Goal: Information Seeking & Learning: Learn about a topic

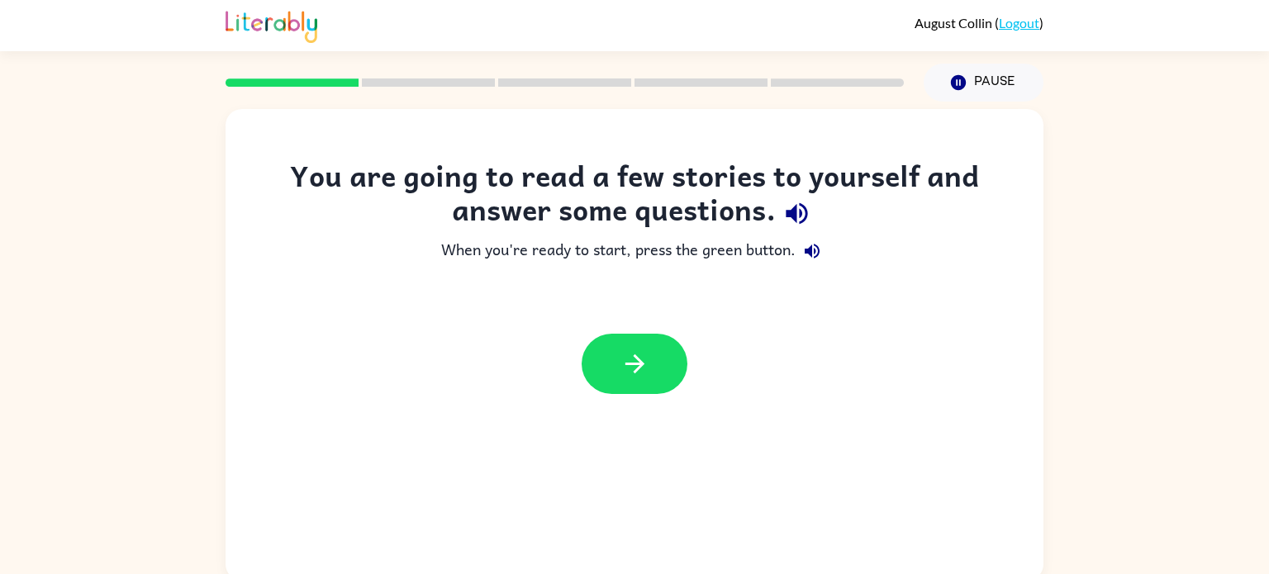
click at [260, 34] on img at bounding box center [272, 25] width 92 height 36
click at [642, 378] on icon "button" at bounding box center [635, 364] width 29 height 29
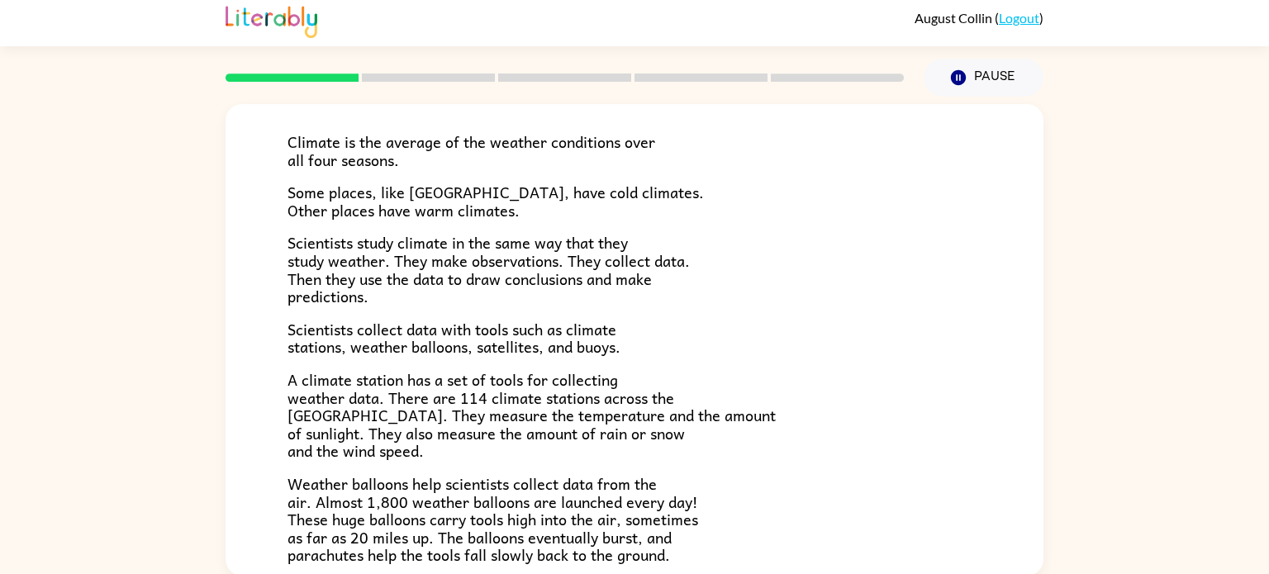
scroll to position [108, 0]
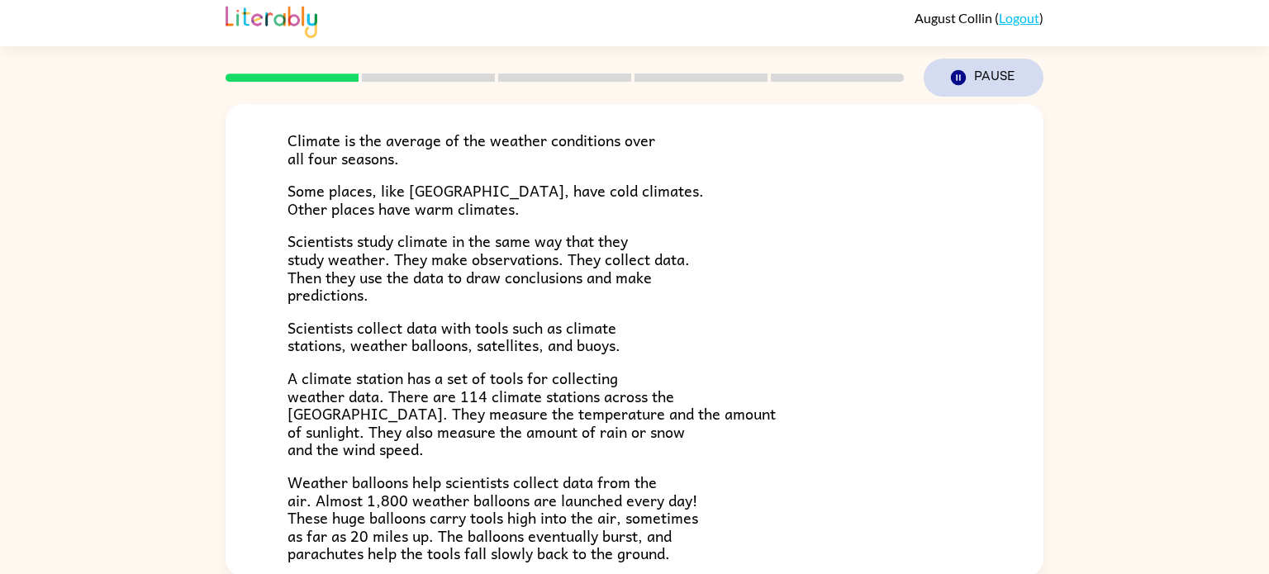
click at [953, 69] on icon "Pause" at bounding box center [958, 78] width 18 height 18
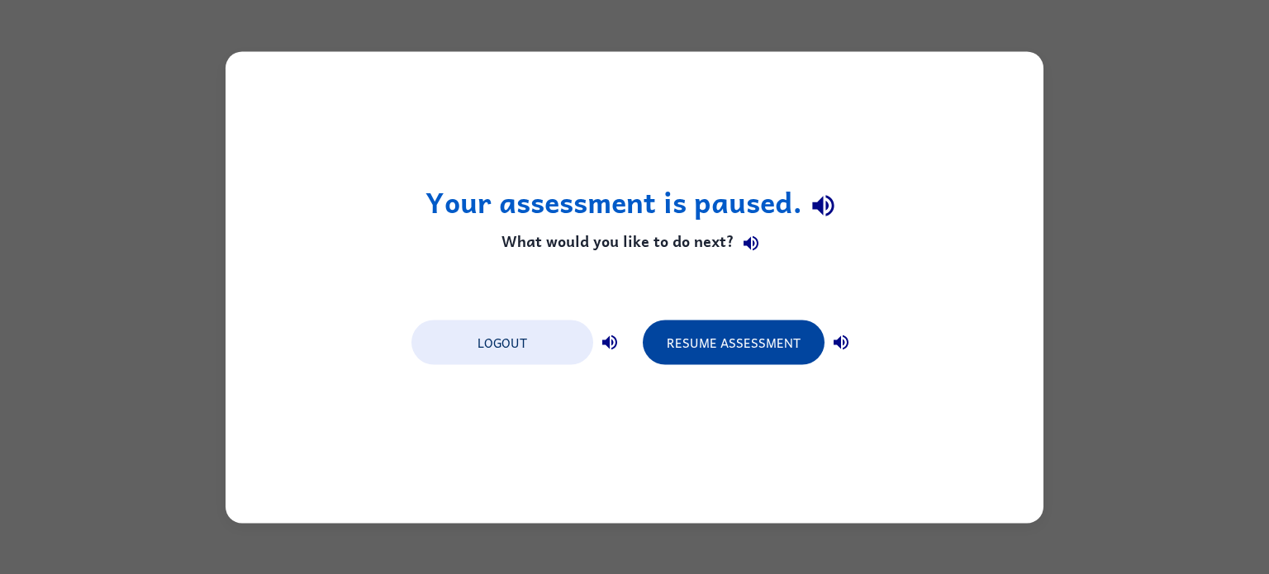
click at [728, 335] on button "Resume Assessment" at bounding box center [734, 342] width 182 height 45
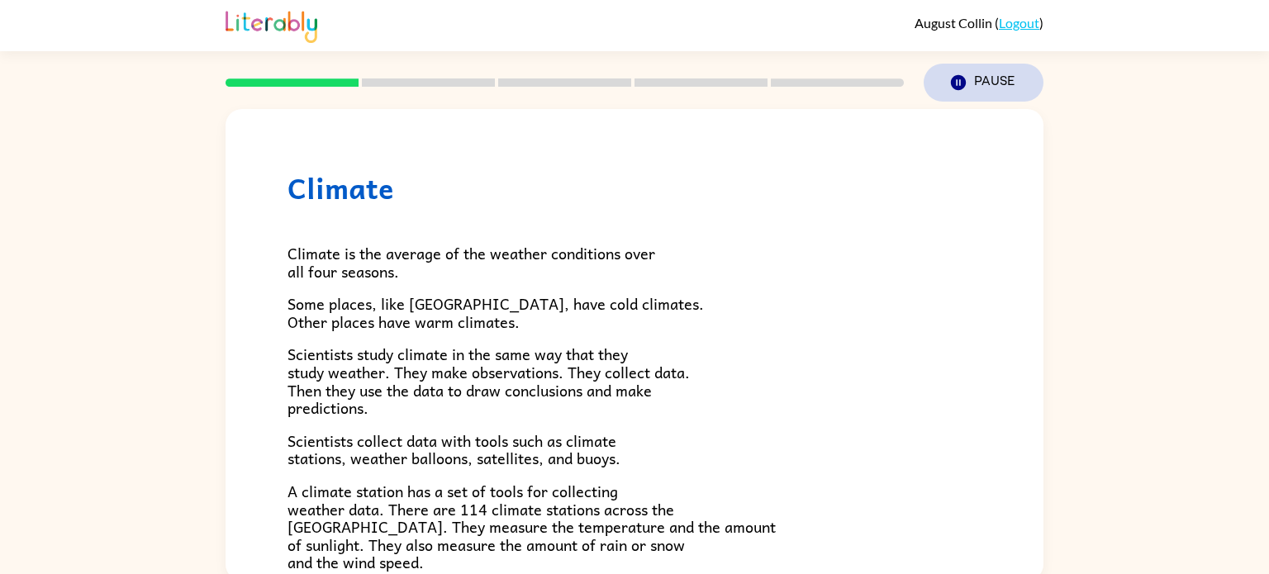
click at [955, 76] on icon "button" at bounding box center [958, 82] width 15 height 15
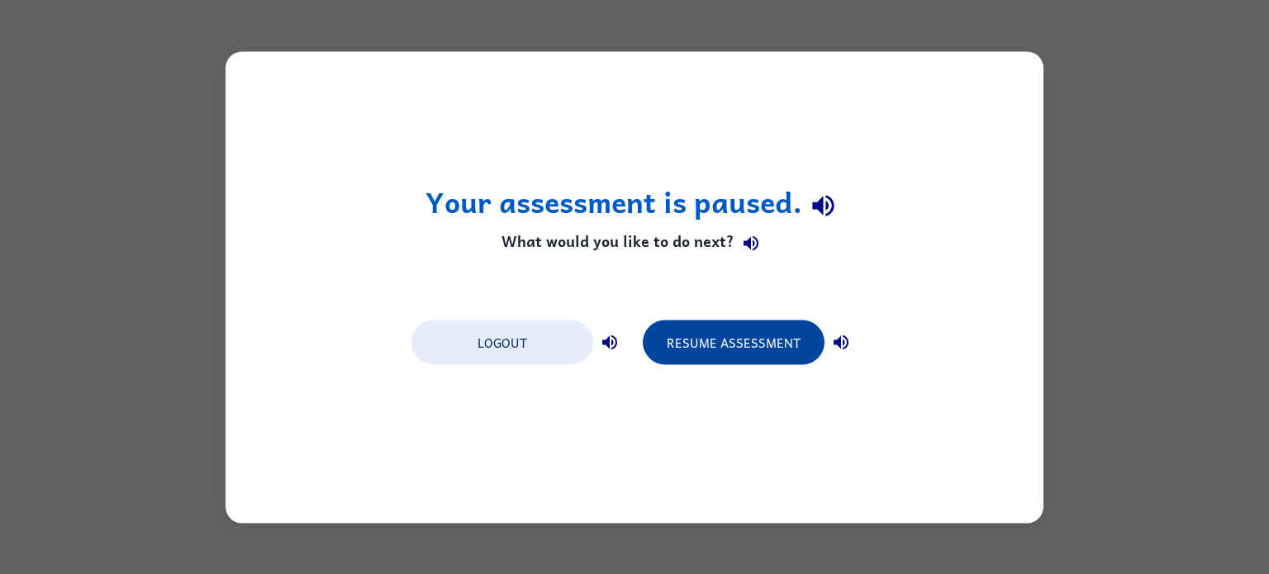
click at [779, 331] on button "Resume Assessment" at bounding box center [734, 342] width 182 height 45
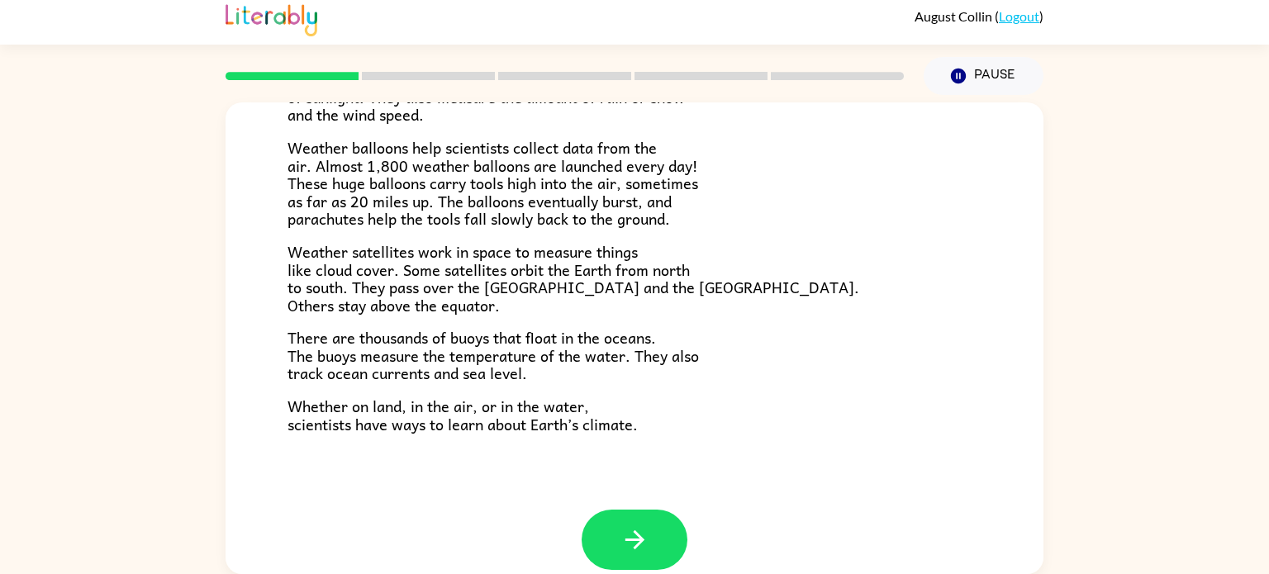
scroll to position [462, 0]
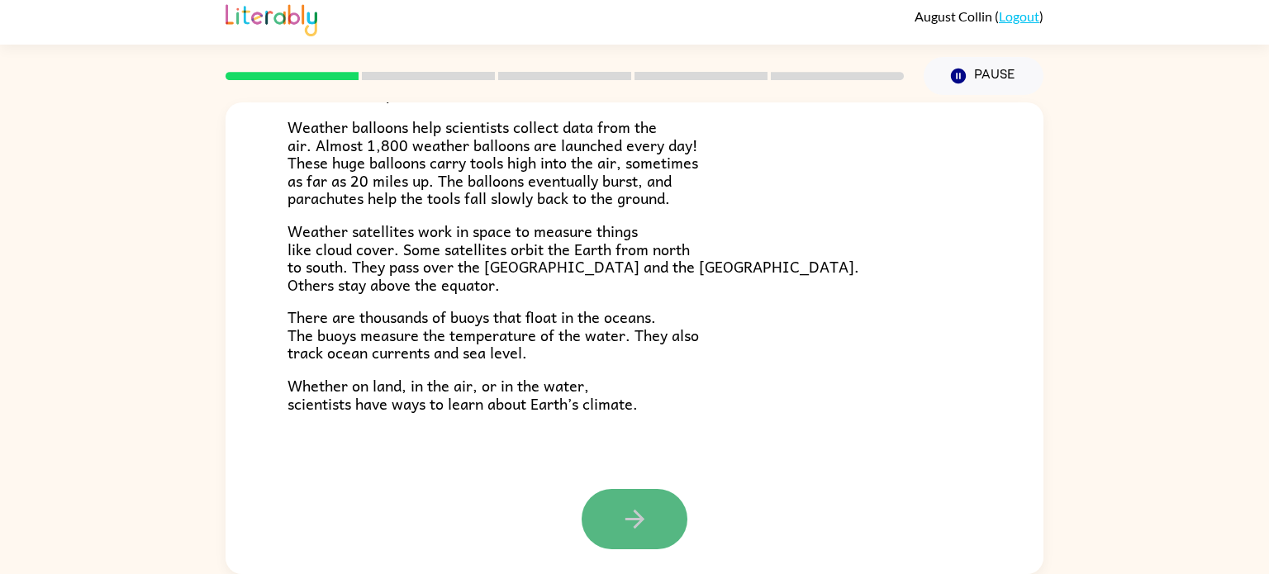
click at [638, 511] on icon "button" at bounding box center [635, 519] width 29 height 29
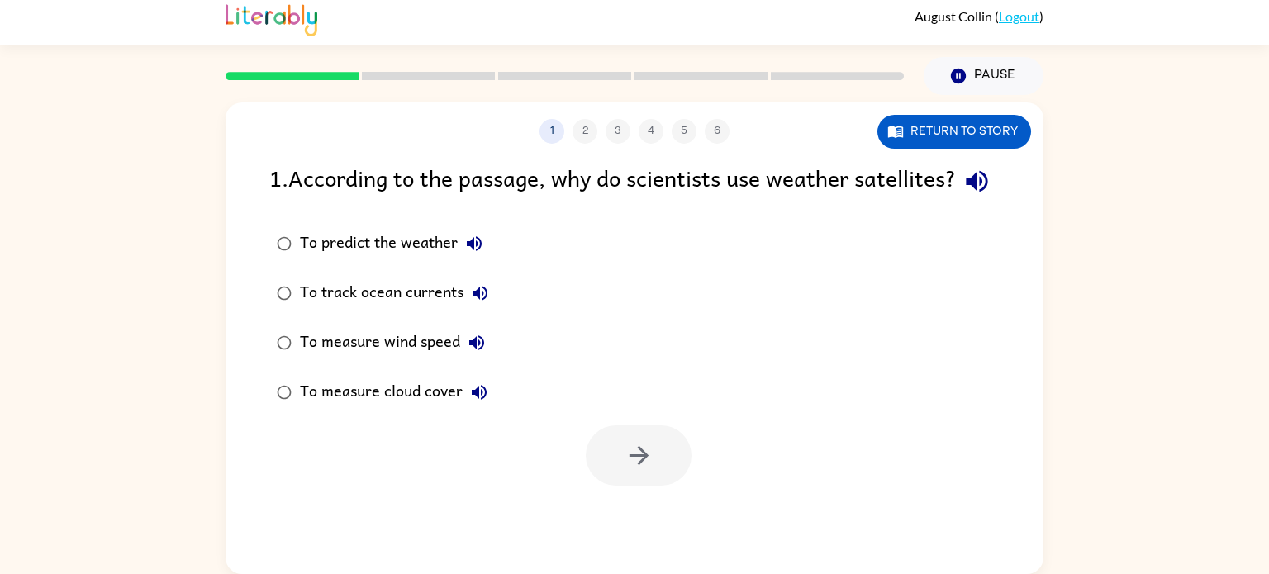
scroll to position [0, 0]
click at [417, 260] on div "To predict the weather" at bounding box center [395, 243] width 191 height 33
click at [603, 473] on button "button" at bounding box center [639, 456] width 106 height 60
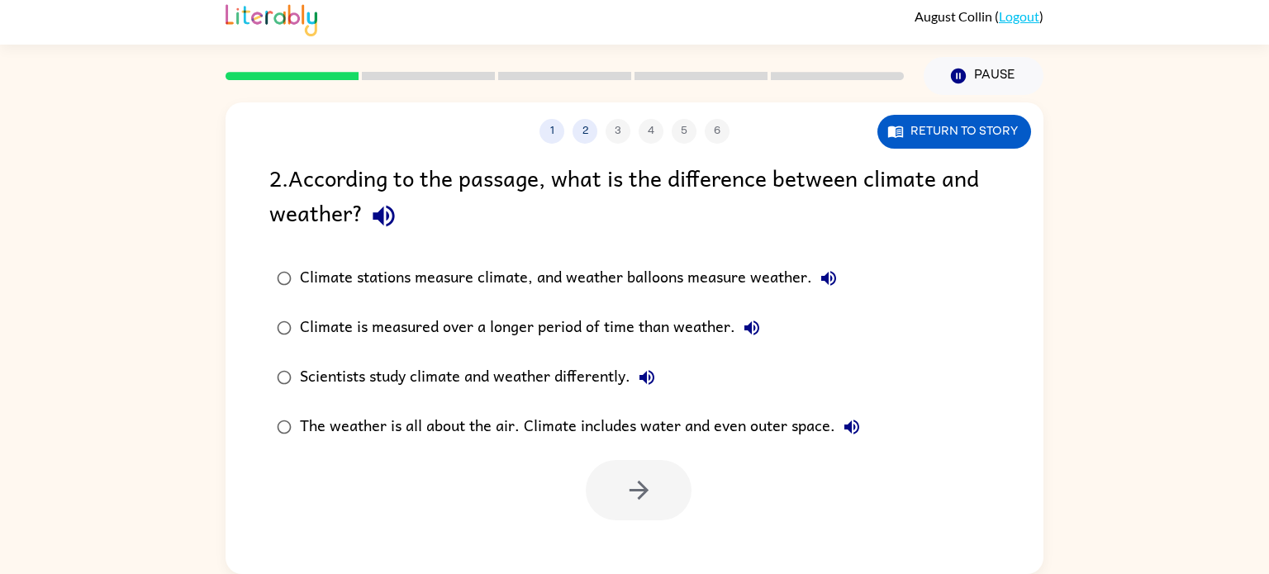
click at [506, 320] on div "Climate is measured over a longer period of time than weather." at bounding box center [534, 327] width 468 height 33
click at [605, 476] on button "button" at bounding box center [639, 490] width 106 height 60
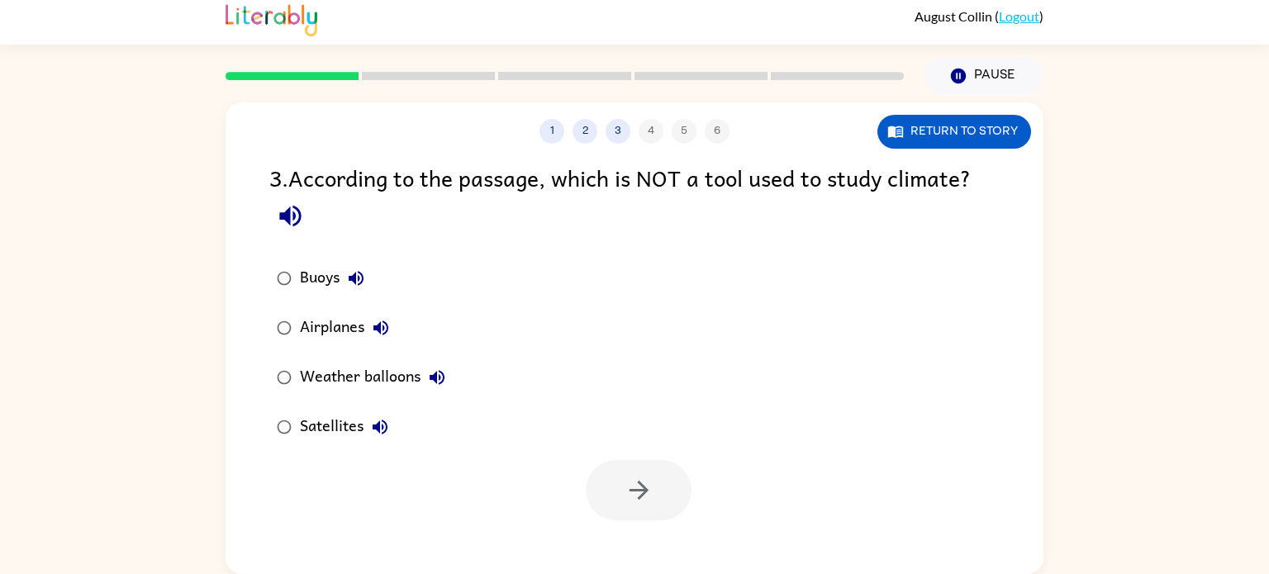
click at [331, 327] on div "Airplanes" at bounding box center [348, 327] width 97 height 33
click at [637, 518] on button "button" at bounding box center [639, 490] width 106 height 60
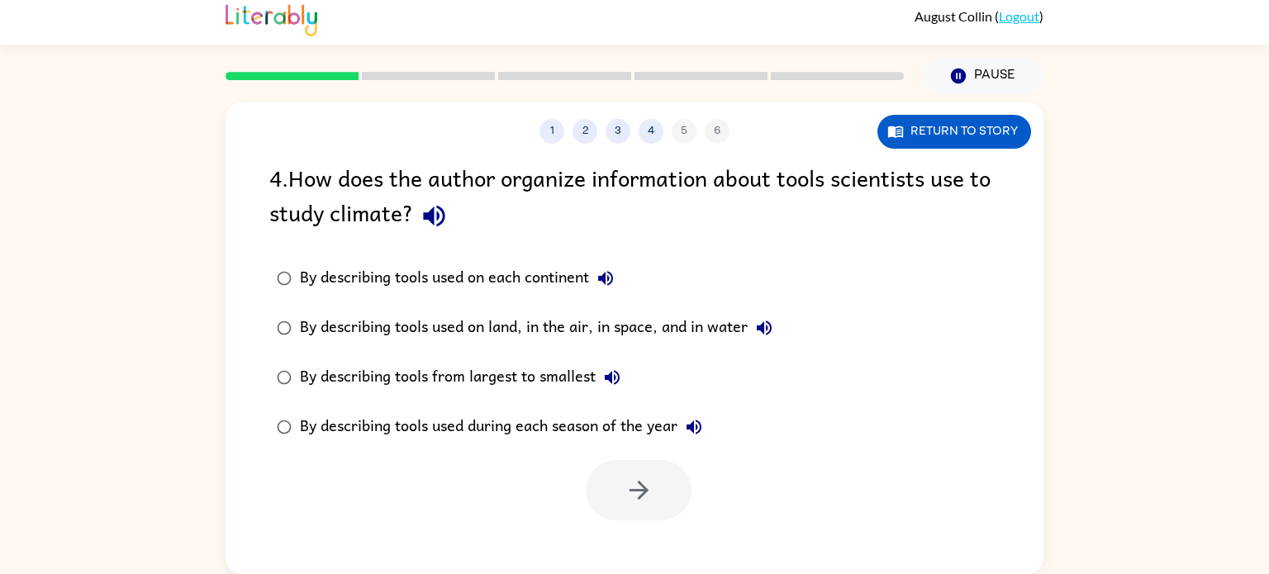
click at [501, 281] on div "By describing tools used on each continent" at bounding box center [461, 278] width 322 height 33
click at [407, 249] on div "4 . How does the author organize information about tools scientists use to stud…" at bounding box center [635, 340] width 818 height 360
click at [369, 274] on div "By describing tools used on each continent" at bounding box center [461, 278] width 322 height 33
click at [413, 335] on div "By describing tools used on land, in the air, in space, and in water" at bounding box center [540, 327] width 481 height 33
click at [662, 489] on button "button" at bounding box center [639, 490] width 106 height 60
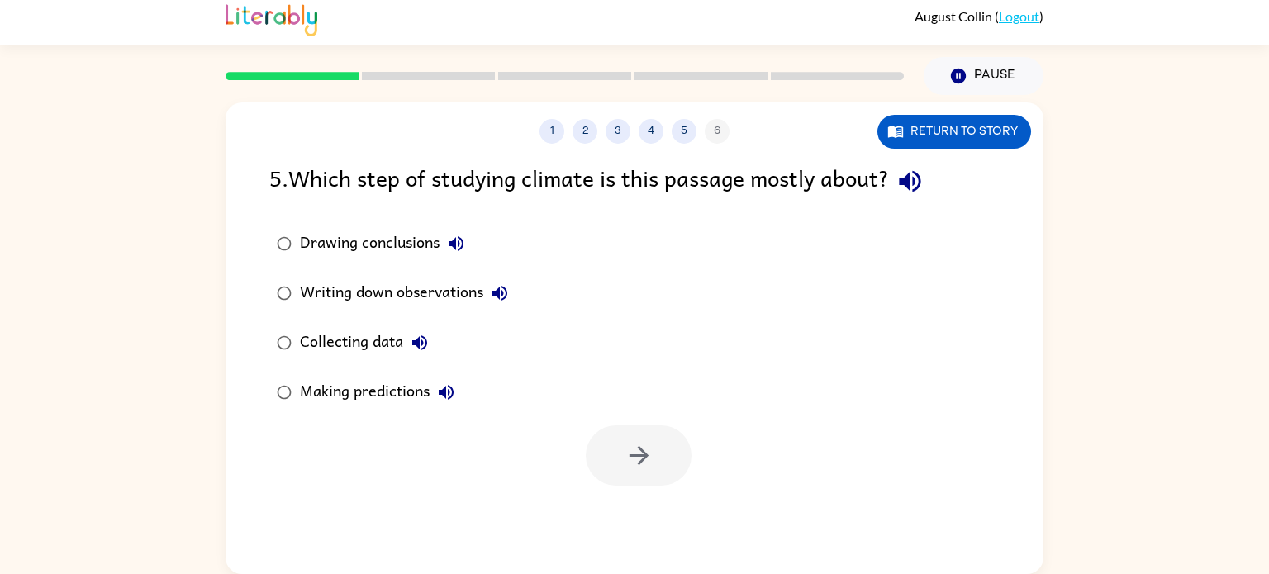
click at [345, 338] on div "Collecting data" at bounding box center [368, 342] width 136 height 33
click at [644, 444] on icon "button" at bounding box center [639, 455] width 29 height 29
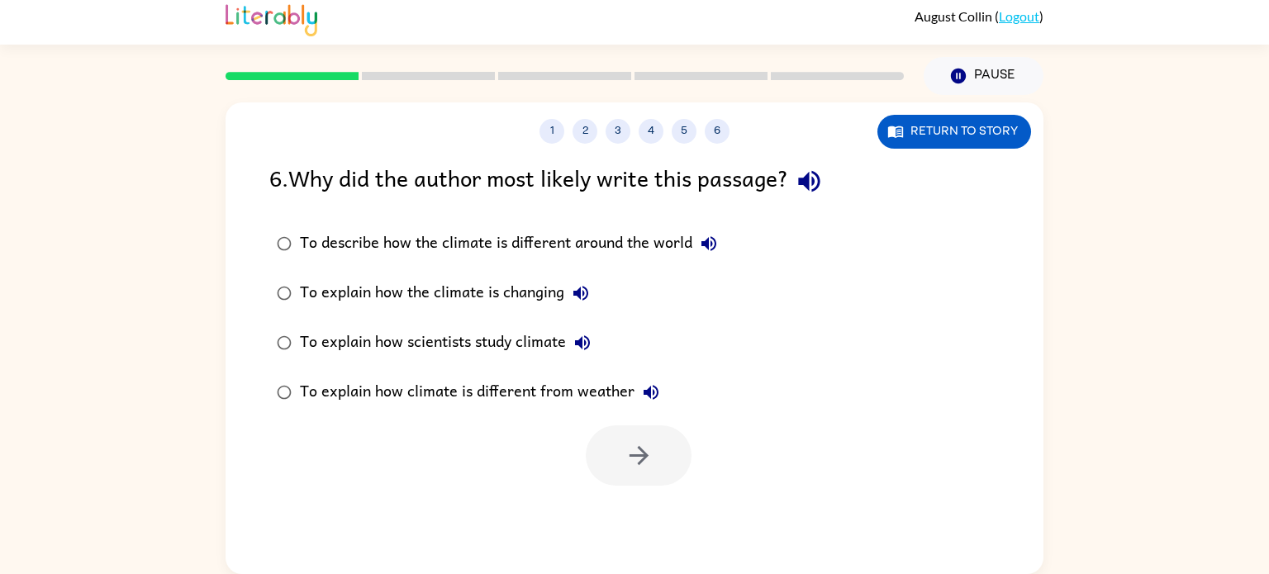
click at [547, 397] on div "To explain how climate is different from weather" at bounding box center [484, 392] width 368 height 33
click at [659, 454] on button "button" at bounding box center [639, 456] width 106 height 60
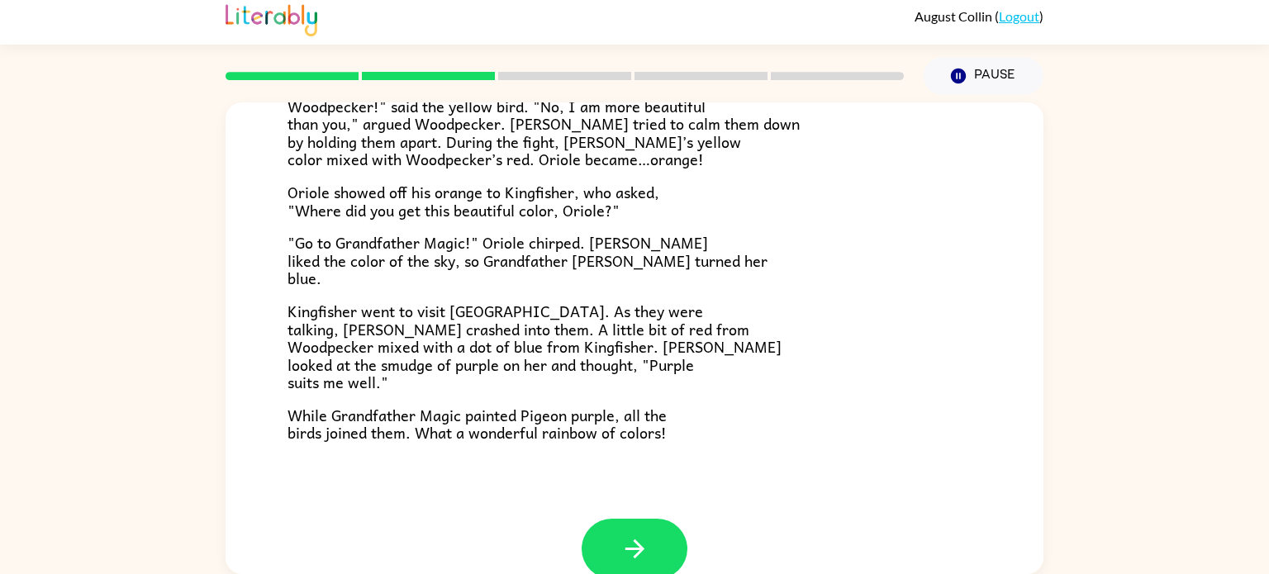
scroll to position [426, 0]
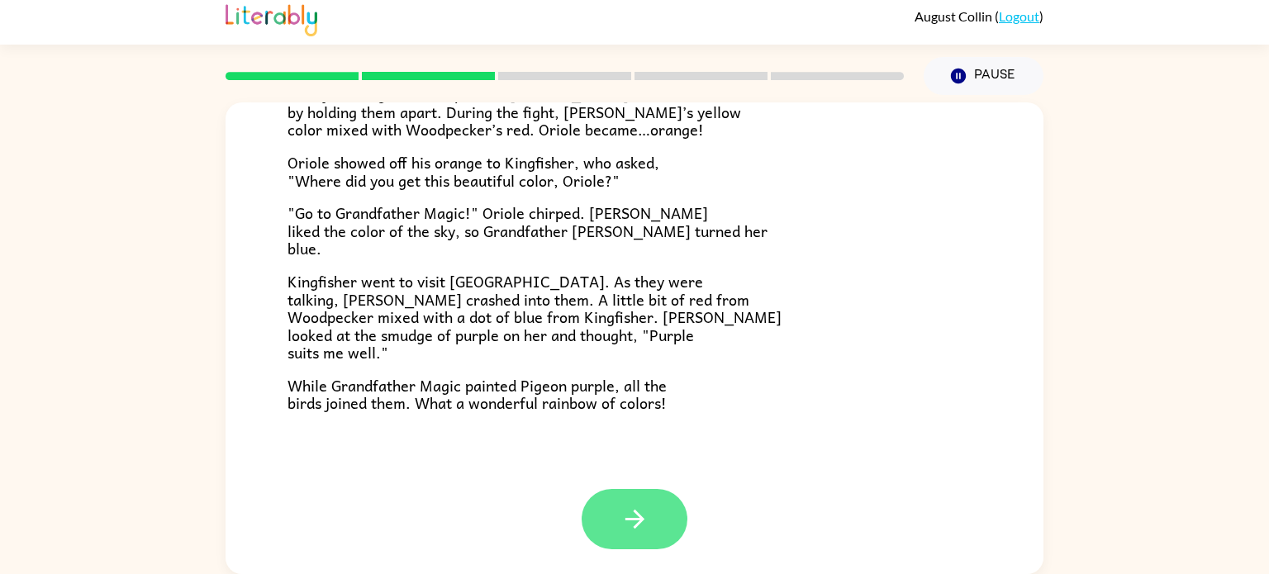
click at [633, 507] on icon "button" at bounding box center [635, 519] width 29 height 29
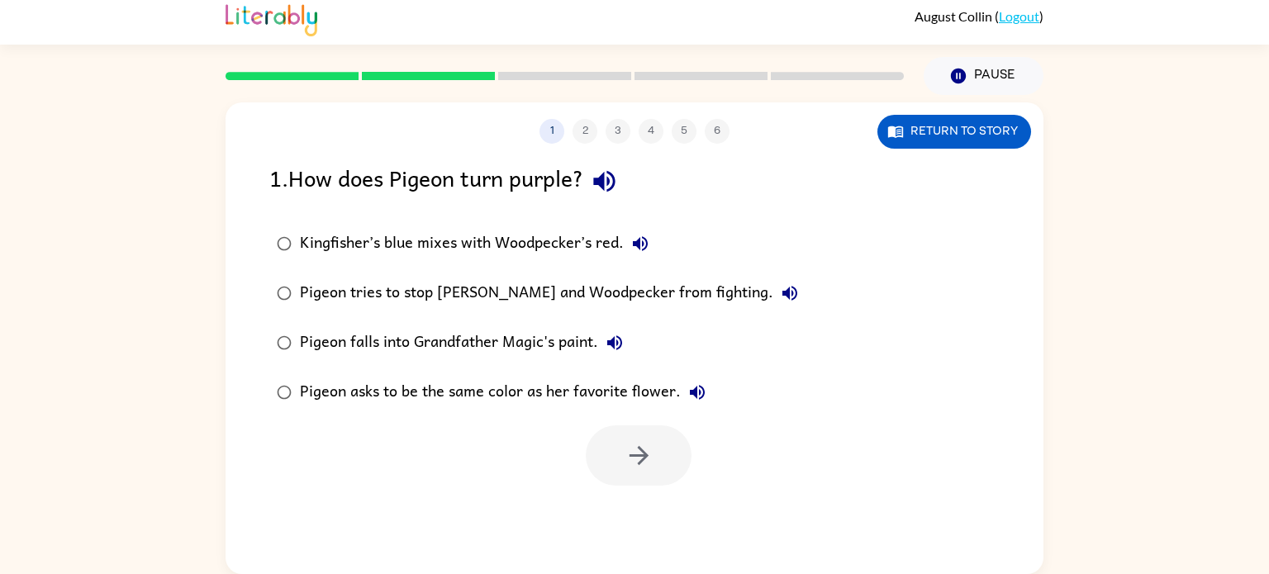
scroll to position [0, 0]
click at [489, 235] on div "Kingfisher’s blue mixes with Woodpecker’s red." at bounding box center [478, 243] width 357 height 33
click at [618, 461] on button "button" at bounding box center [639, 456] width 106 height 60
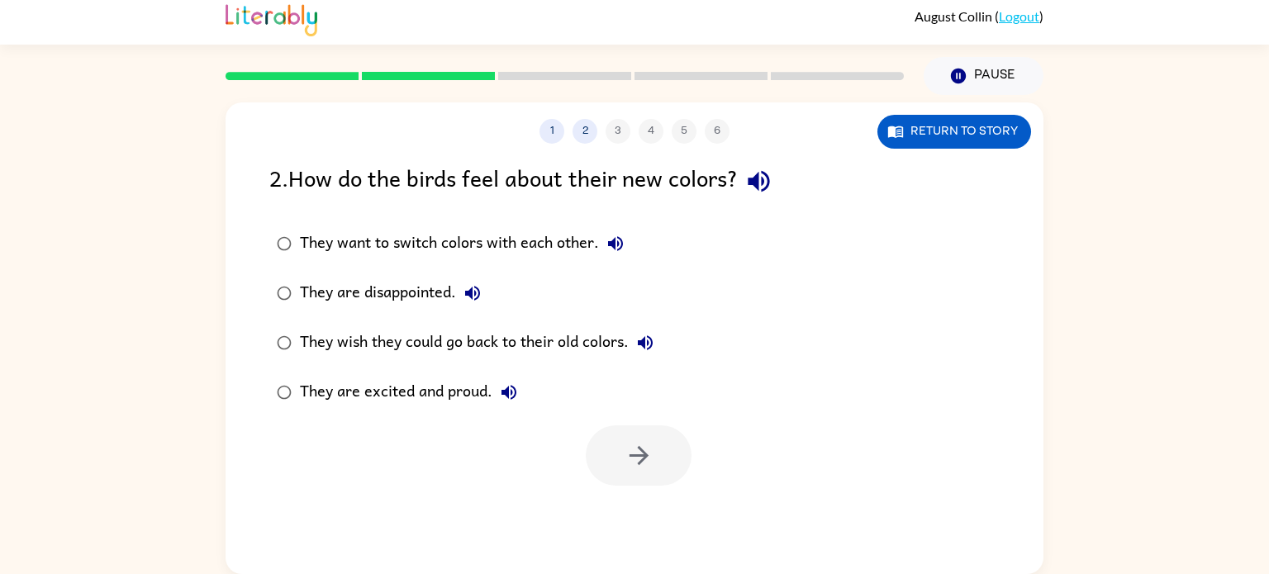
click at [464, 378] on div "They are excited and proud." at bounding box center [413, 392] width 226 height 33
click at [635, 442] on icon "button" at bounding box center [639, 455] width 29 height 29
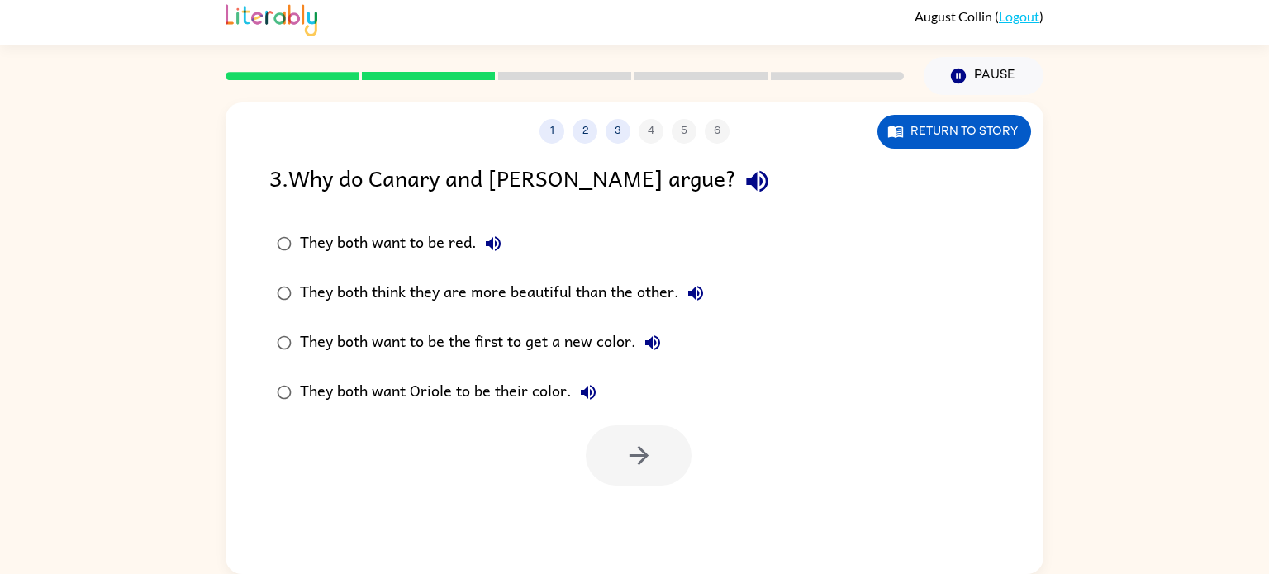
click at [577, 297] on div "They both think they are more beautiful than the other." at bounding box center [506, 293] width 412 height 33
click at [604, 435] on button "button" at bounding box center [639, 456] width 106 height 60
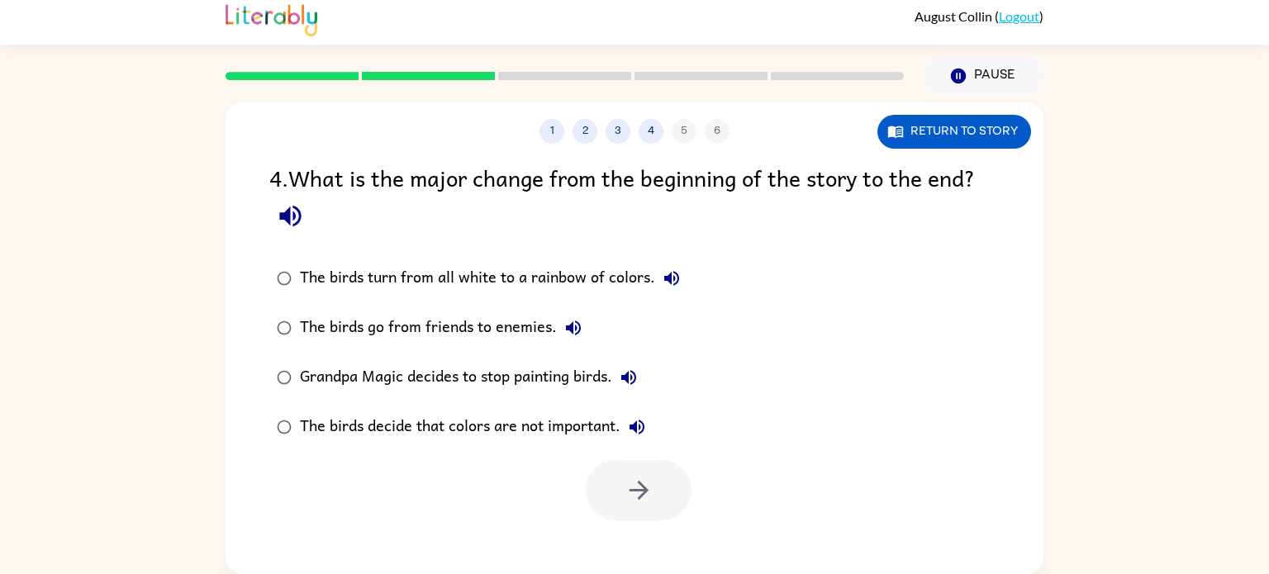
click at [635, 279] on div "The birds turn from all white to a rainbow of colors." at bounding box center [494, 278] width 388 height 33
click at [625, 491] on icon "button" at bounding box center [639, 490] width 29 height 29
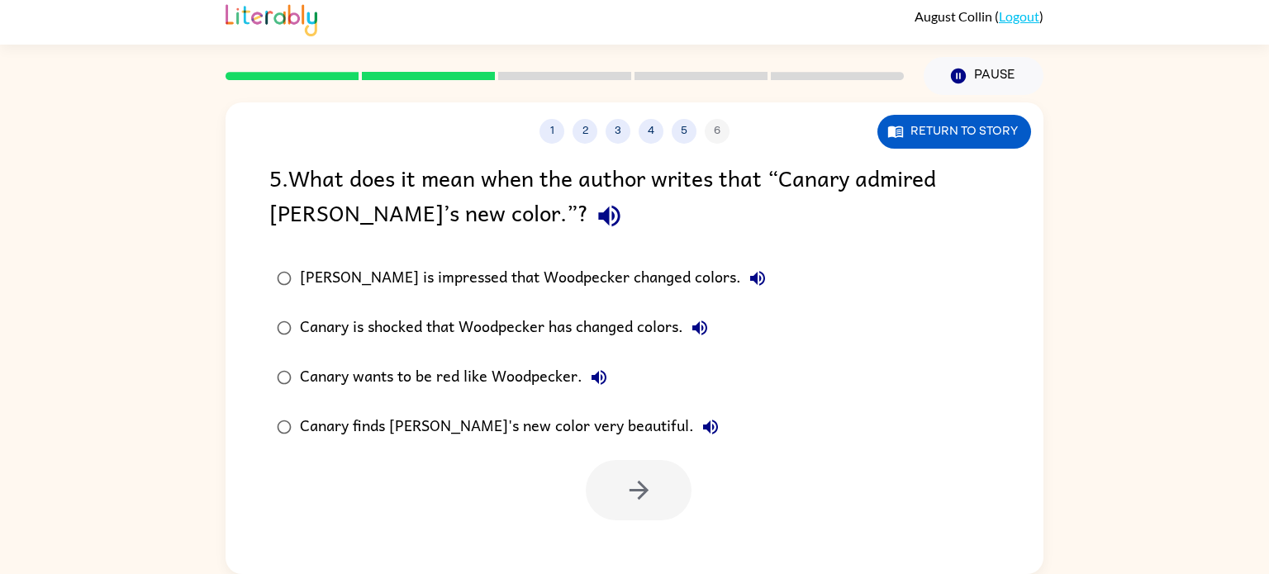
click at [571, 277] on div "[PERSON_NAME] is impressed that Woodpecker changed colors." at bounding box center [537, 278] width 474 height 33
click at [549, 426] on div "Canary finds [PERSON_NAME]'s new color very beautiful." at bounding box center [513, 427] width 427 height 33
click at [665, 497] on button "button" at bounding box center [639, 490] width 106 height 60
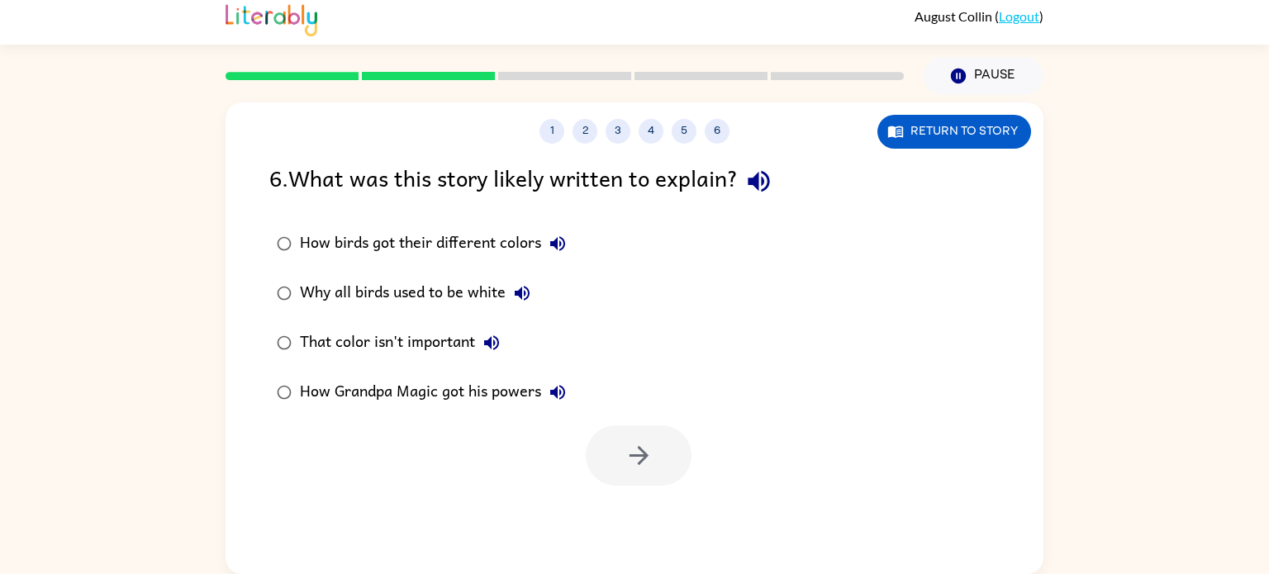
click at [430, 338] on div "That color isn't important" at bounding box center [404, 342] width 208 height 33
click at [641, 443] on icon "button" at bounding box center [639, 455] width 29 height 29
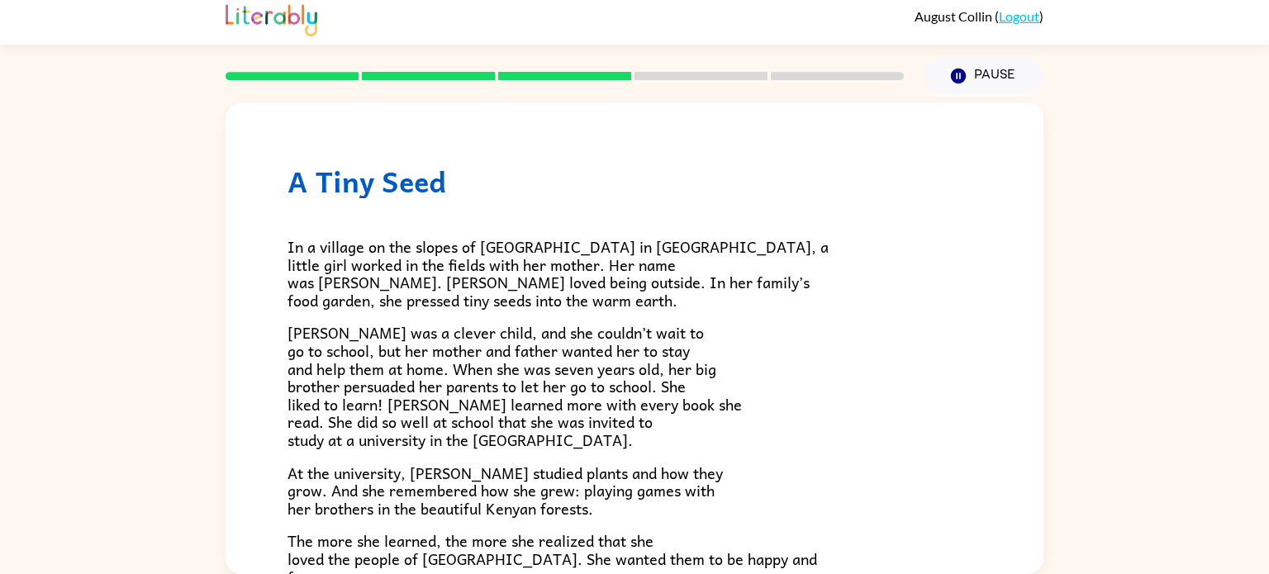
click at [836, 187] on h1 "A Tiny Seed" at bounding box center [635, 181] width 694 height 34
click at [668, 209] on div "In a village on the slopes of [GEOGRAPHIC_DATA] in [GEOGRAPHIC_DATA], a little …" at bounding box center [635, 537] width 694 height 679
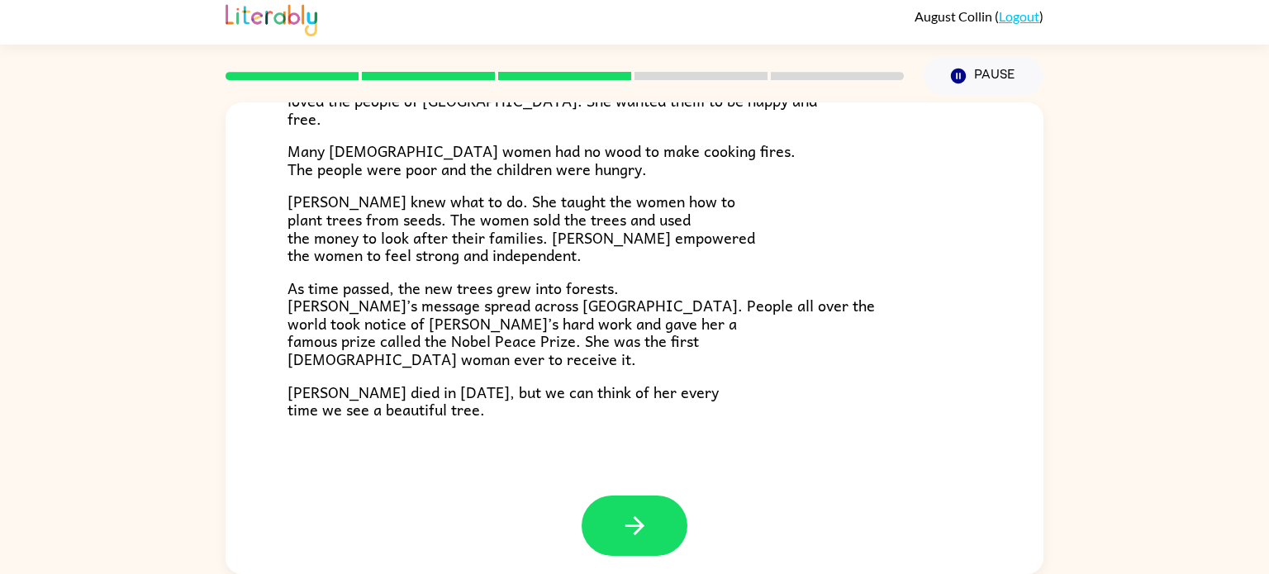
scroll to position [464, 0]
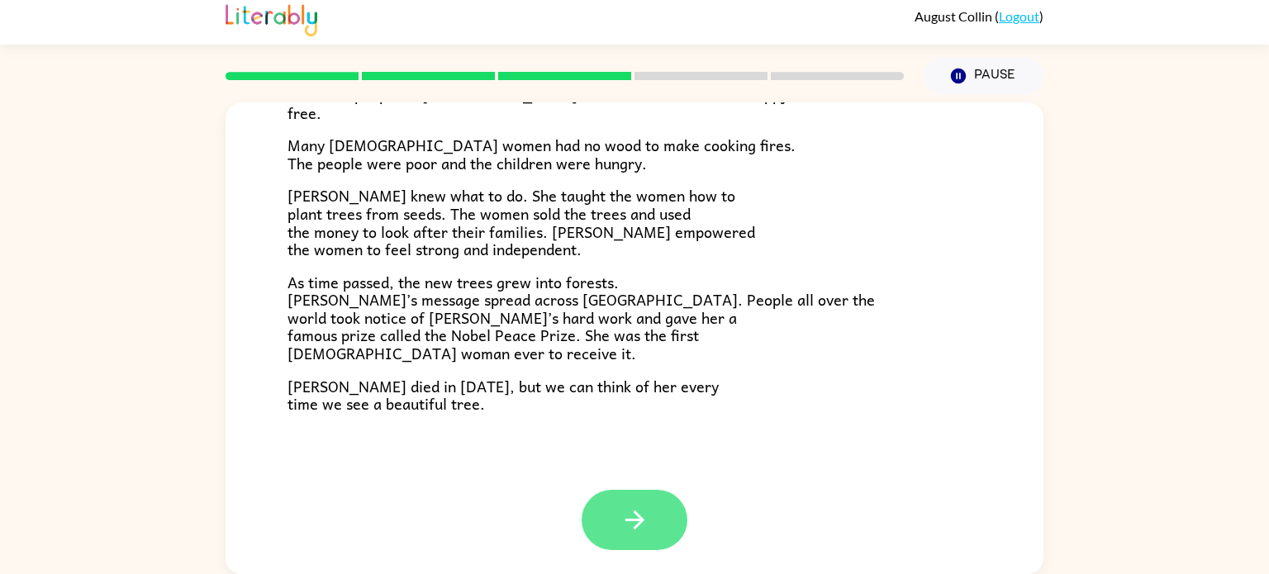
click at [654, 529] on button "button" at bounding box center [635, 520] width 106 height 60
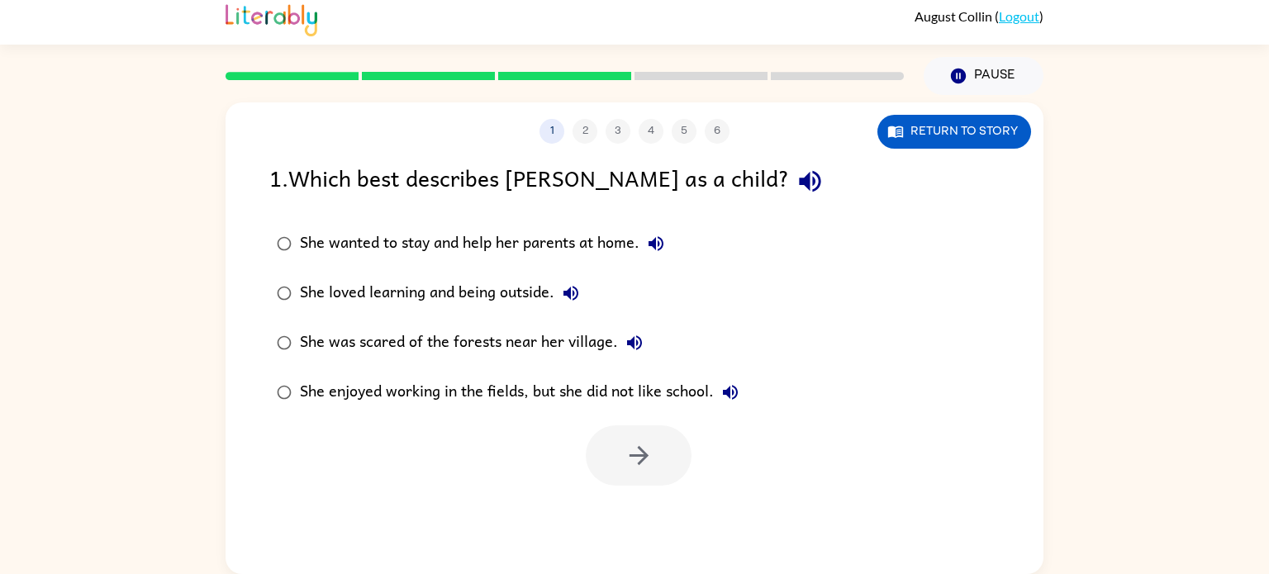
scroll to position [0, 0]
click at [497, 284] on div "She loved learning and being outside." at bounding box center [444, 293] width 288 height 33
click at [637, 427] on button "button" at bounding box center [639, 456] width 106 height 60
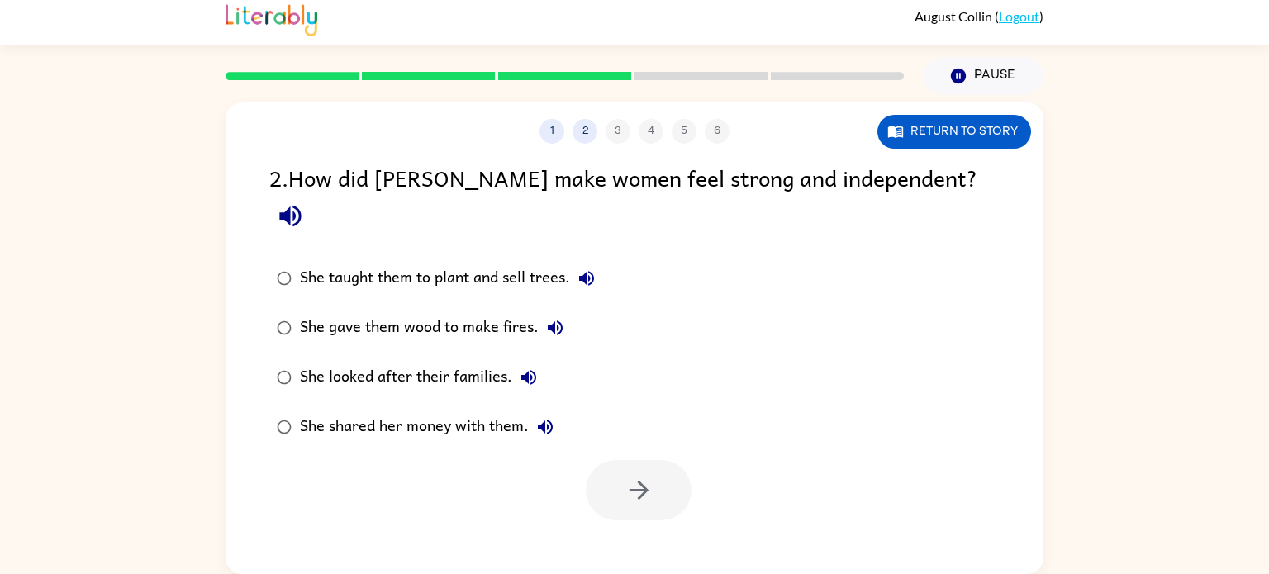
click at [471, 353] on label "She looked after their families." at bounding box center [435, 378] width 351 height 50
click at [611, 460] on button "button" at bounding box center [639, 490] width 106 height 60
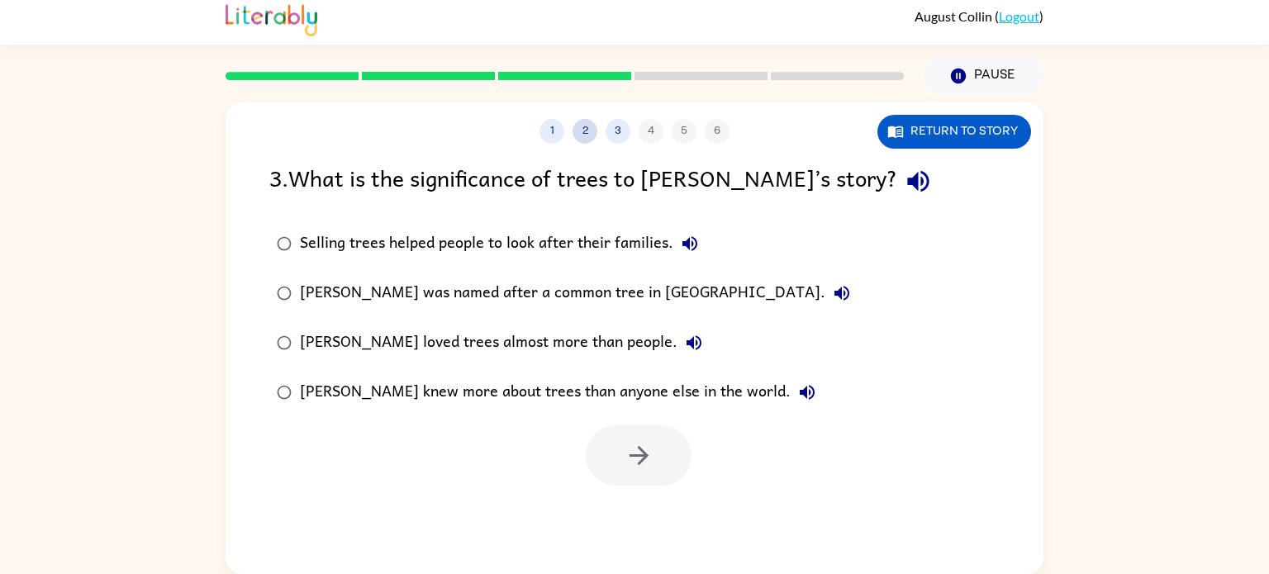
click at [586, 138] on button "2" at bounding box center [585, 131] width 25 height 25
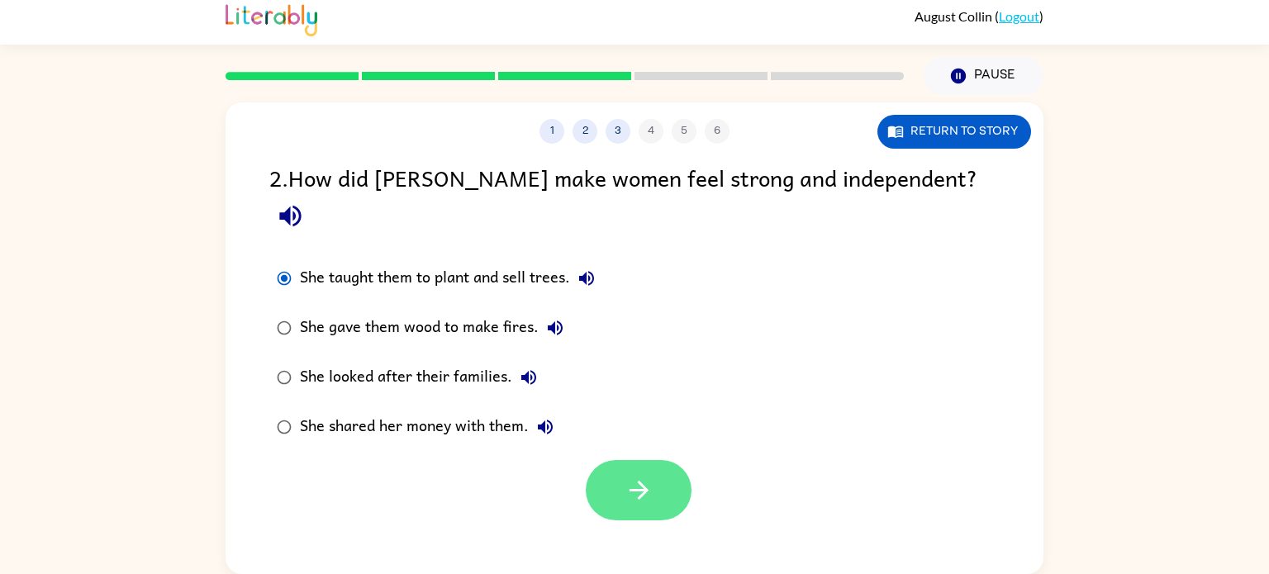
click at [653, 460] on button "button" at bounding box center [639, 490] width 106 height 60
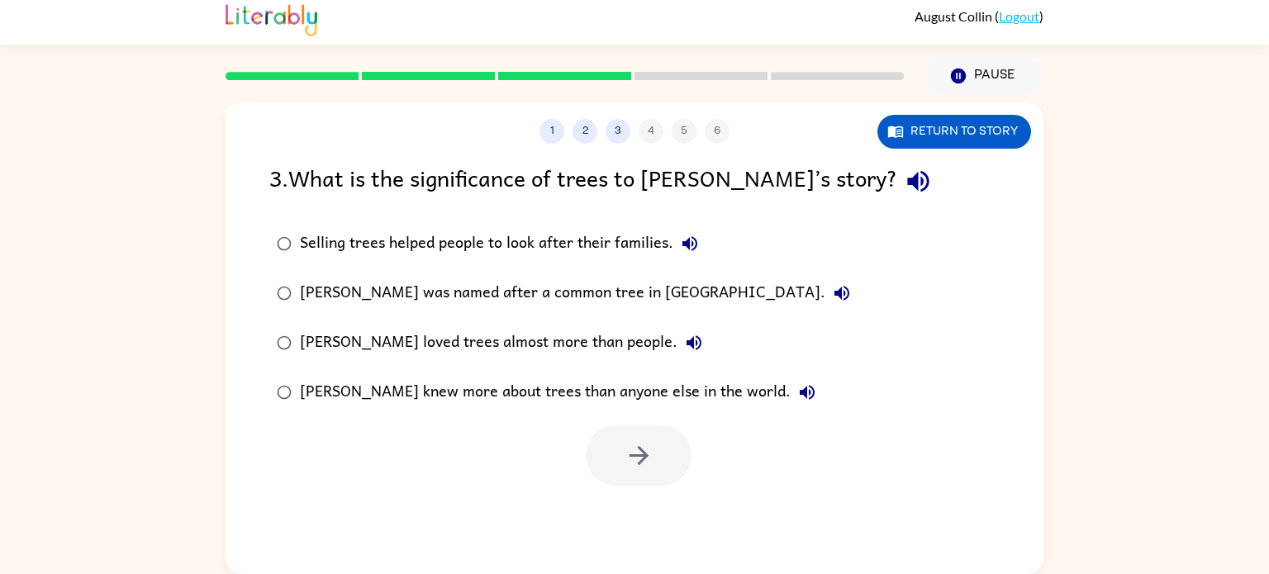
click at [640, 133] on div "1 2 3 4 5 6" at bounding box center [635, 131] width 818 height 25
click at [644, 131] on div "1 2 3 4 5 6" at bounding box center [635, 131] width 818 height 25
click at [558, 251] on div "Selling trees helped people to look after their families." at bounding box center [503, 243] width 407 height 33
click at [662, 457] on button "button" at bounding box center [639, 456] width 106 height 60
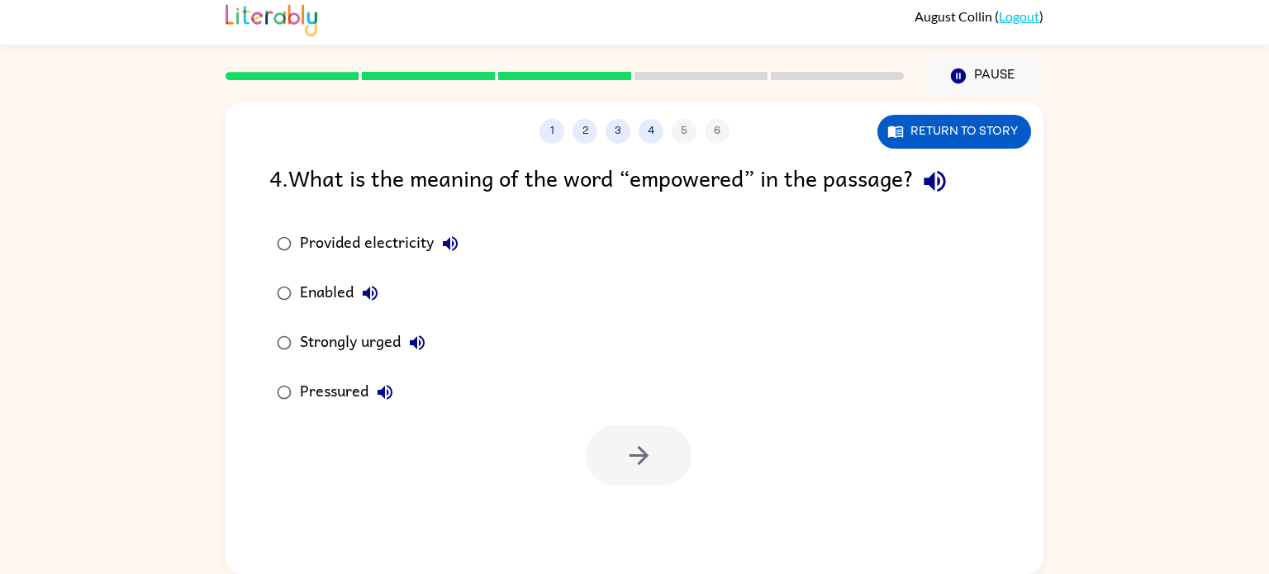
click at [318, 282] on div "Enabled" at bounding box center [343, 293] width 87 height 33
click at [616, 445] on button "button" at bounding box center [639, 456] width 106 height 60
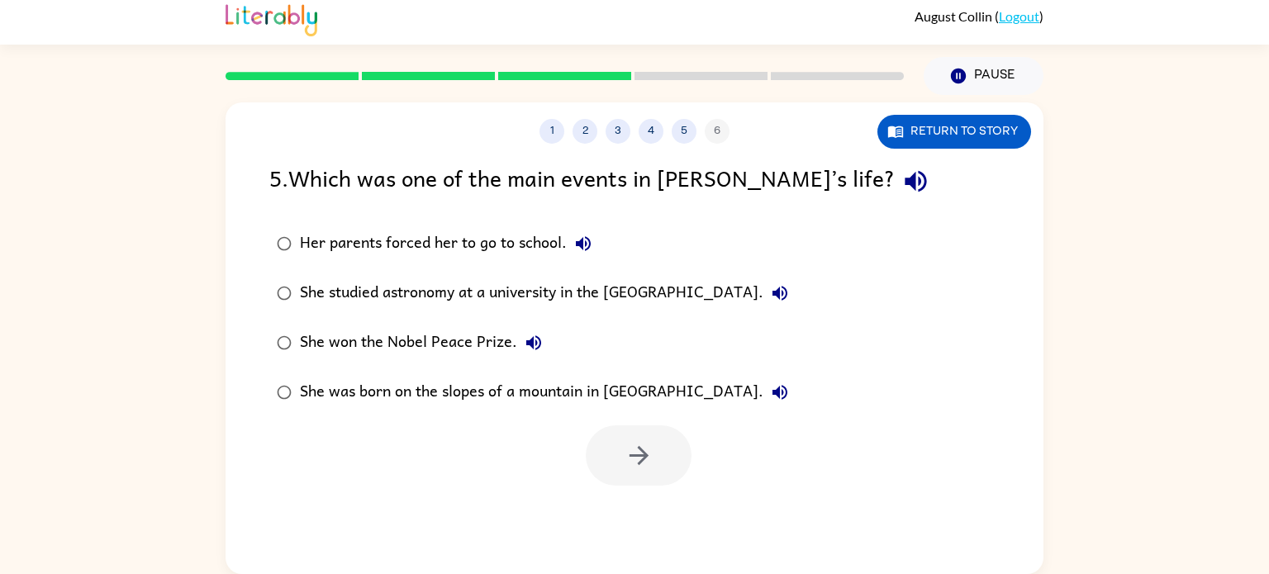
click at [537, 302] on div "She studied astronomy at a university in the [GEOGRAPHIC_DATA]." at bounding box center [548, 293] width 497 height 33
click at [442, 342] on div "She won the Nobel Peace Prize." at bounding box center [425, 342] width 250 height 33
click at [614, 446] on button "button" at bounding box center [639, 456] width 106 height 60
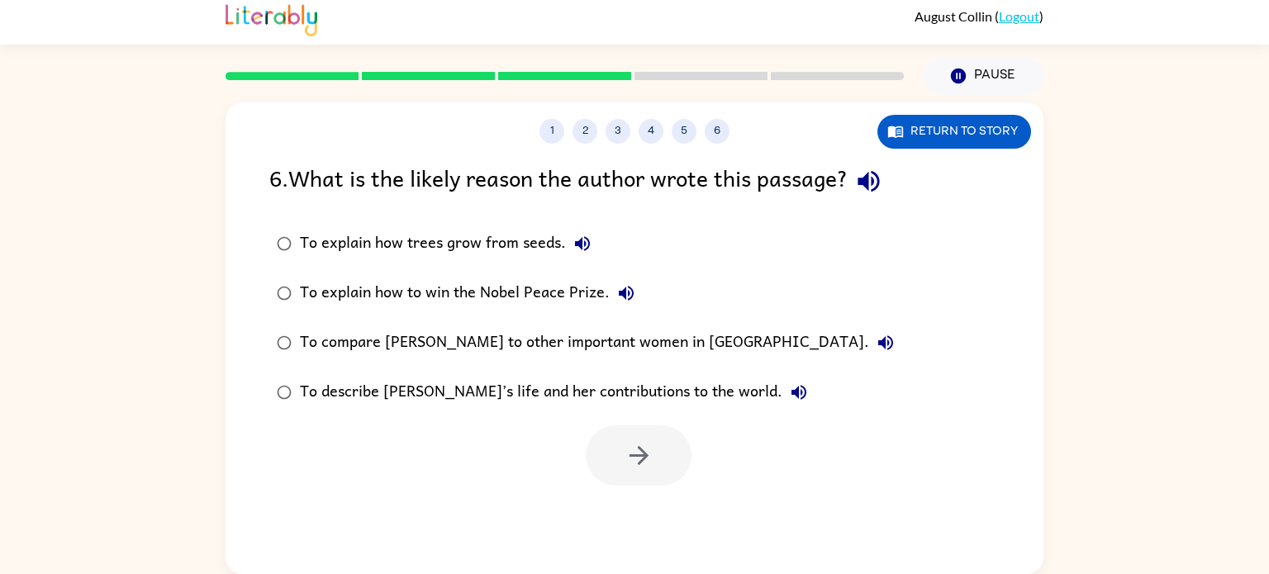
click at [517, 397] on div "To describe [PERSON_NAME]’s life and her contributions to the world." at bounding box center [558, 392] width 516 height 33
click at [647, 496] on div "1 2 3 4 5 6 Return to story 6 . What is the likely reason the author wrote this…" at bounding box center [635, 338] width 818 height 472
click at [640, 485] on button "button" at bounding box center [639, 456] width 106 height 60
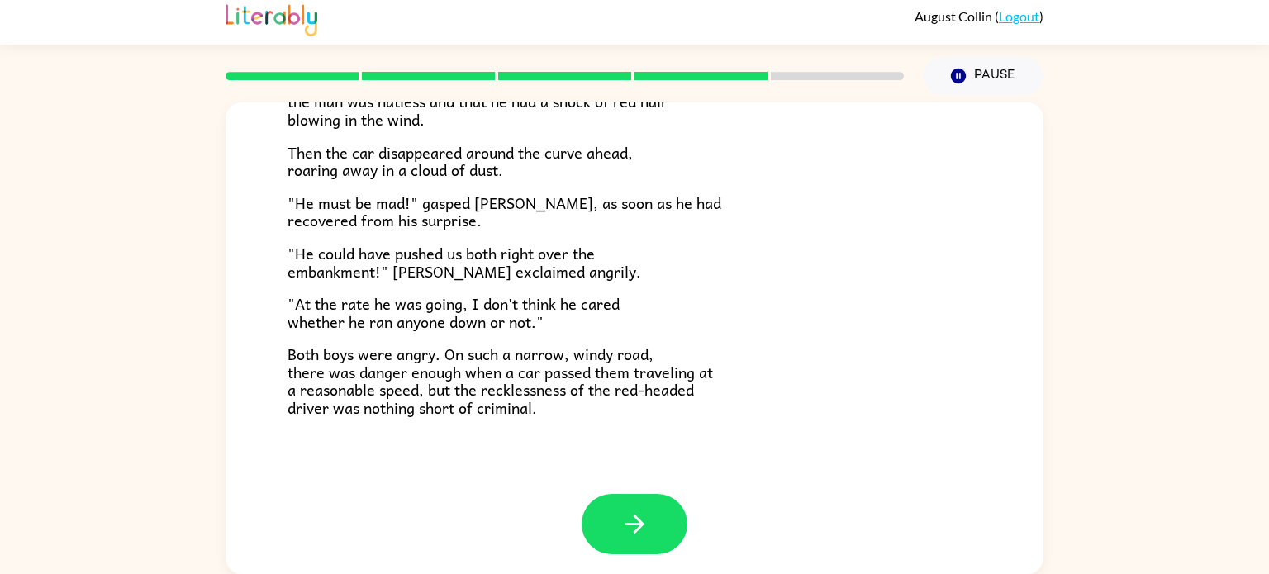
scroll to position [459, 0]
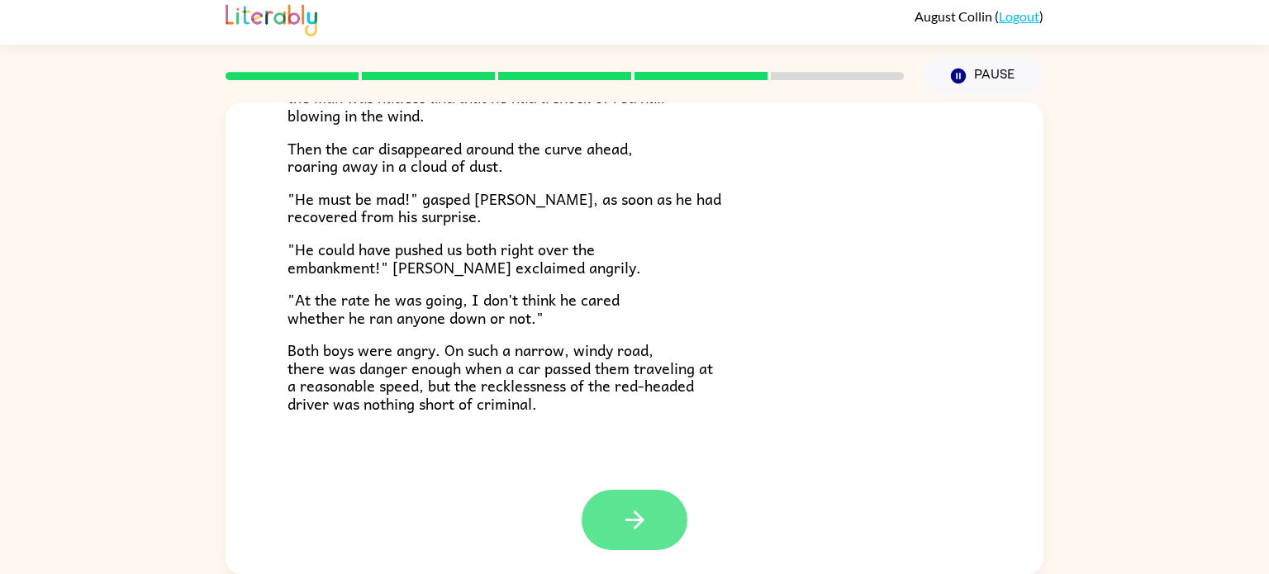
click at [635, 523] on icon "button" at bounding box center [635, 520] width 29 height 29
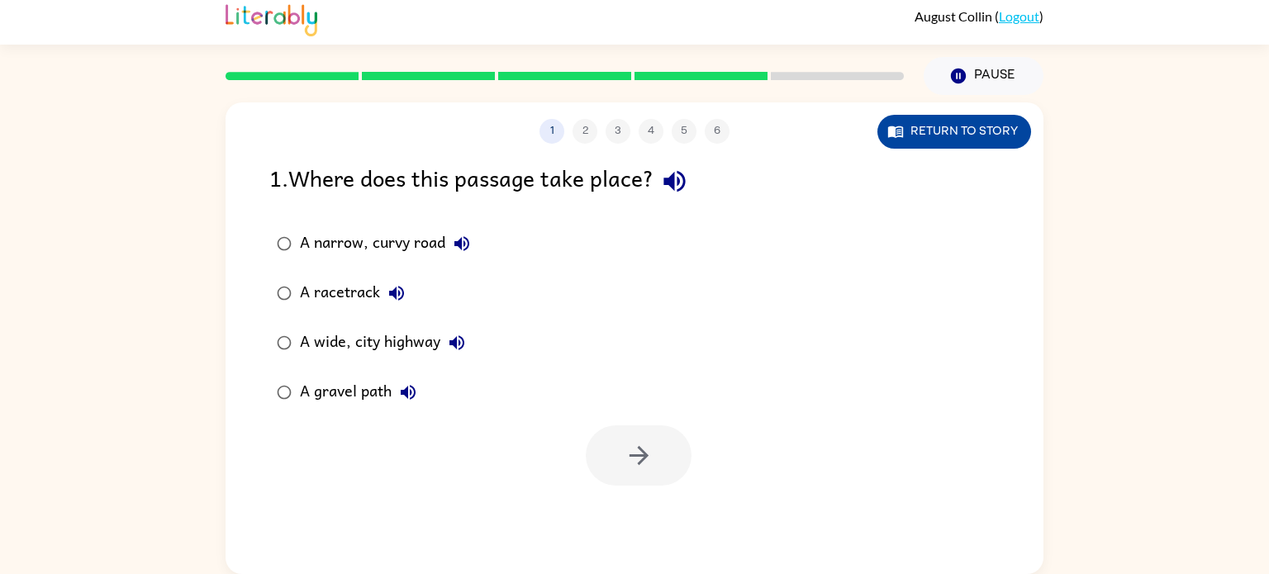
click at [920, 139] on button "Return to story" at bounding box center [954, 132] width 154 height 34
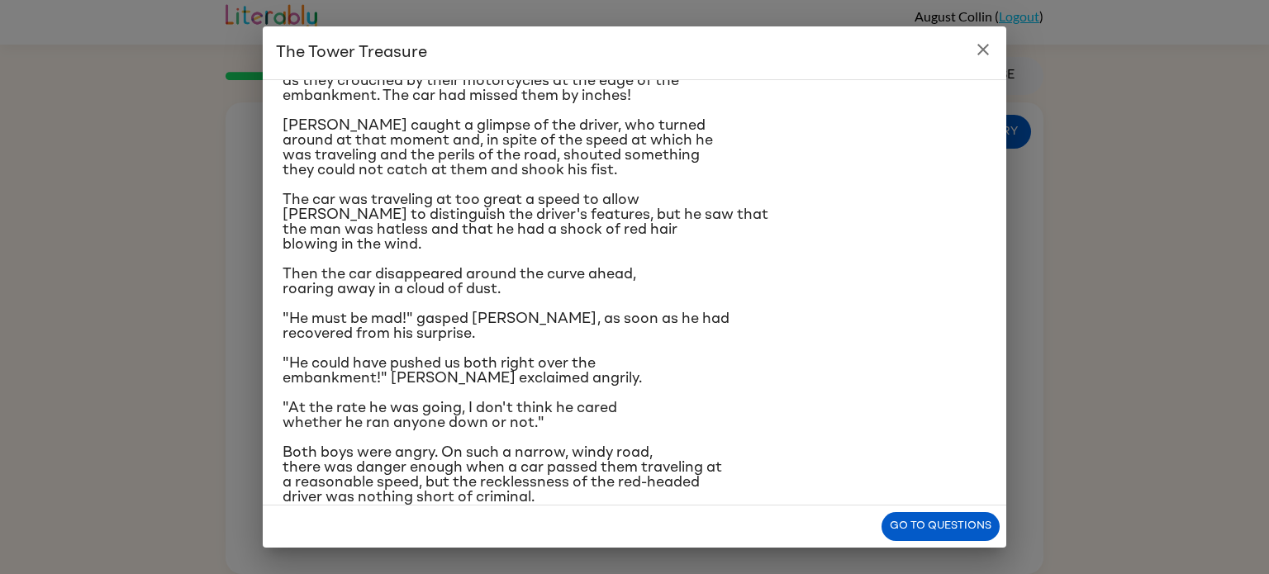
scroll to position [196, 0]
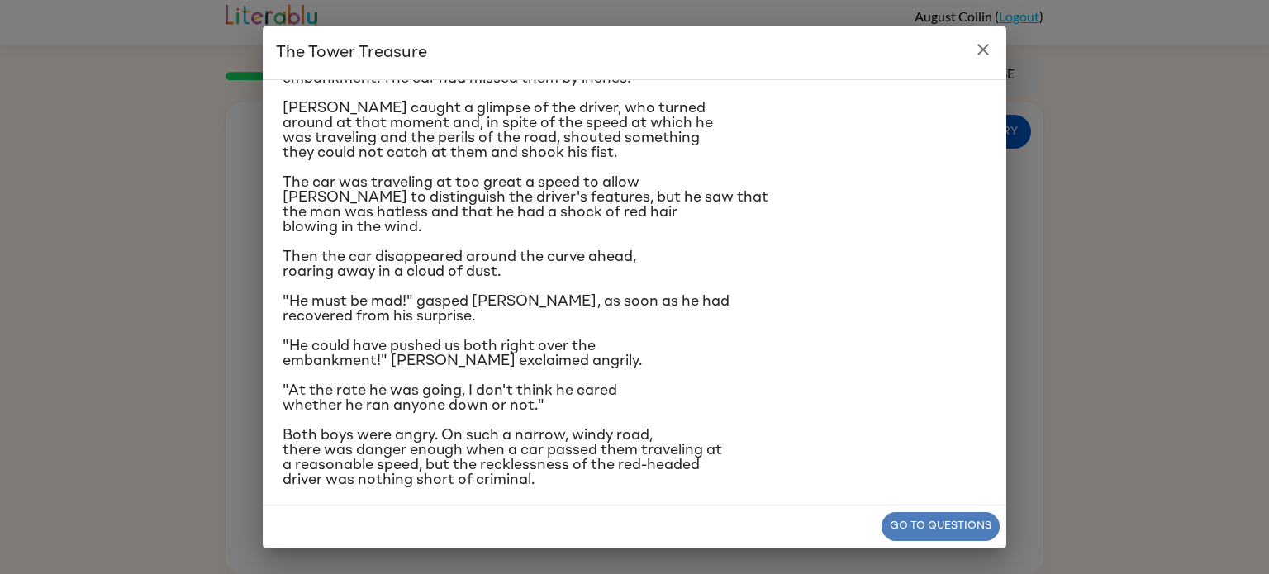
click at [956, 525] on button "Go to questions" at bounding box center [941, 526] width 118 height 29
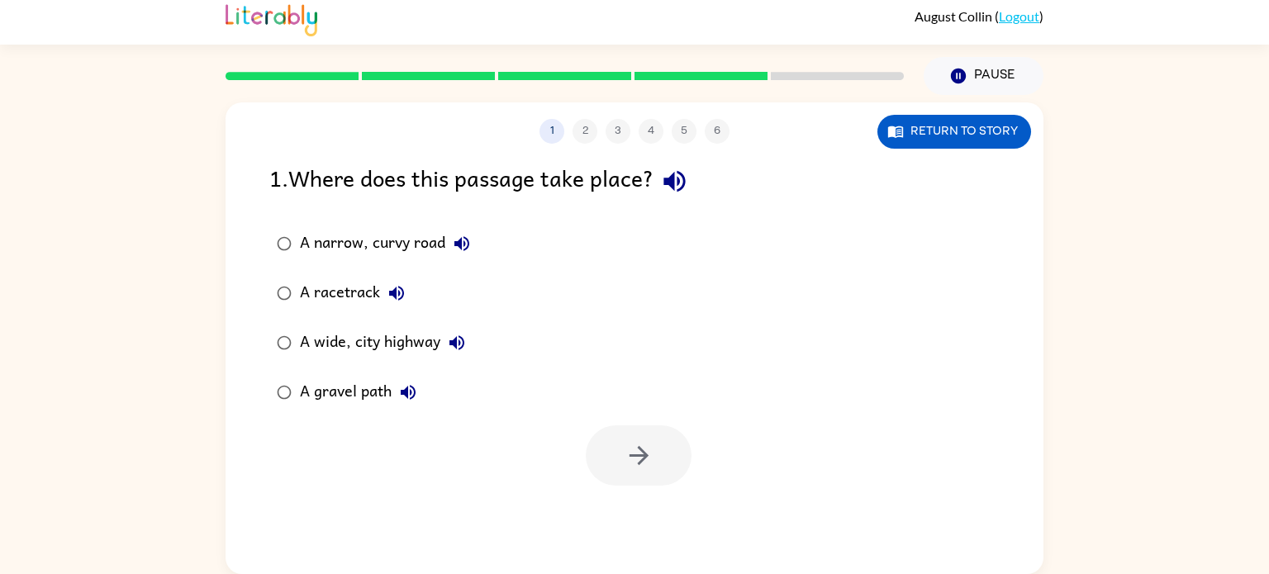
click at [407, 240] on div "A narrow, curvy road" at bounding box center [389, 243] width 178 height 33
click at [615, 443] on button "button" at bounding box center [639, 456] width 106 height 60
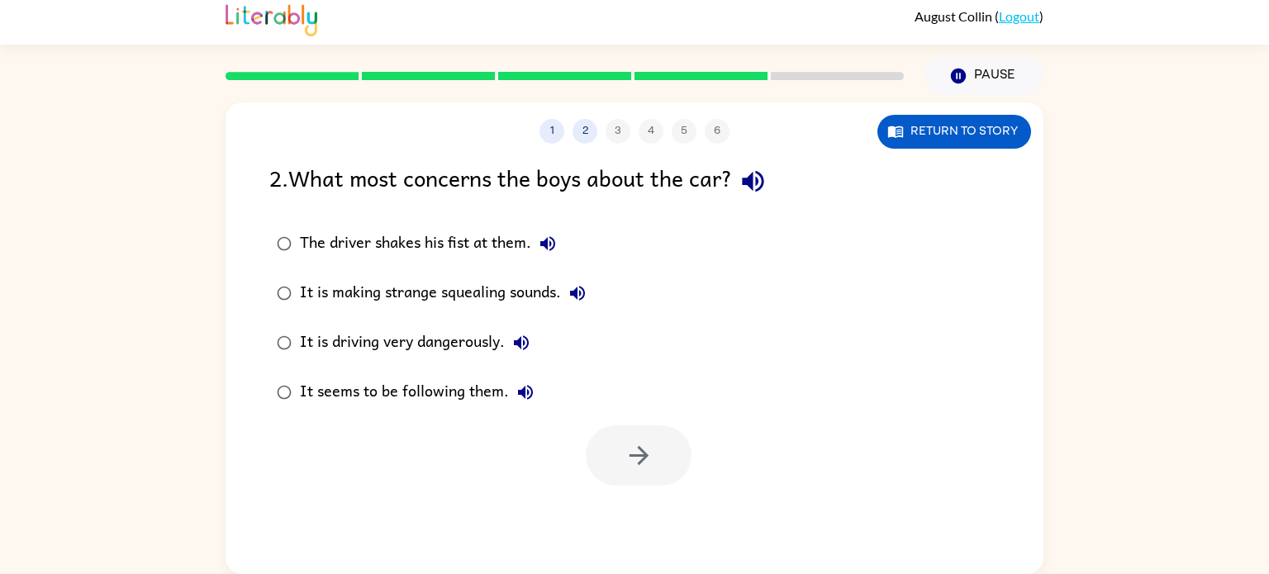
click at [452, 323] on label "It is driving very dangerously." at bounding box center [431, 343] width 342 height 50
click at [602, 426] on div at bounding box center [639, 456] width 106 height 60
click at [606, 437] on button "button" at bounding box center [639, 456] width 106 height 60
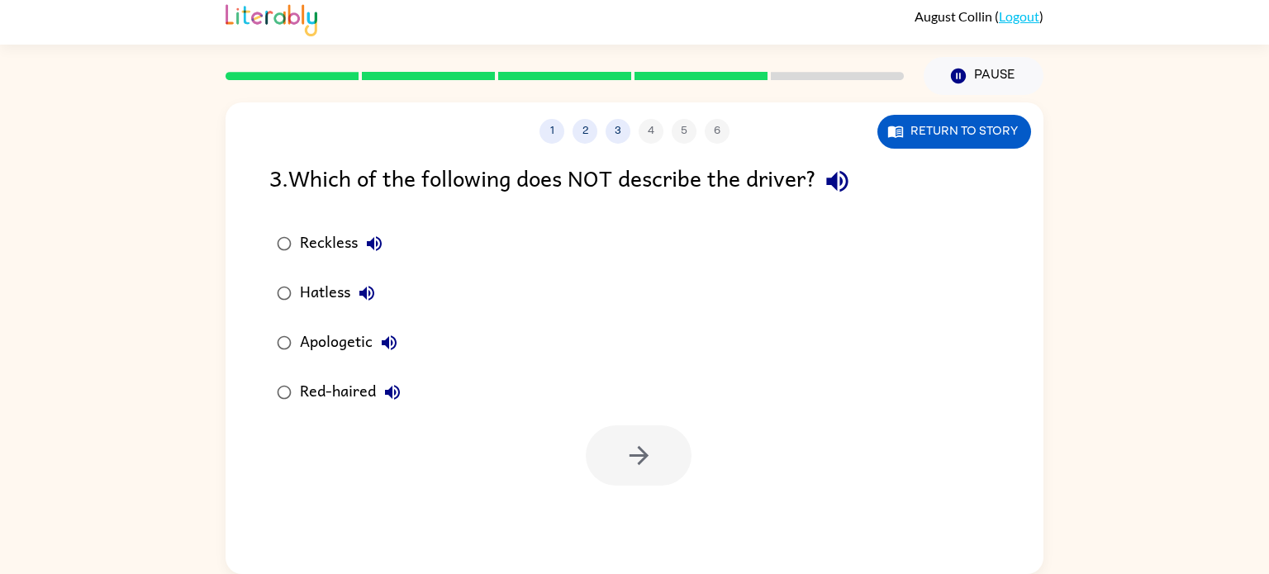
click at [325, 330] on div "Apologetic" at bounding box center [353, 342] width 106 height 33
click at [650, 455] on icon "button" at bounding box center [639, 455] width 29 height 29
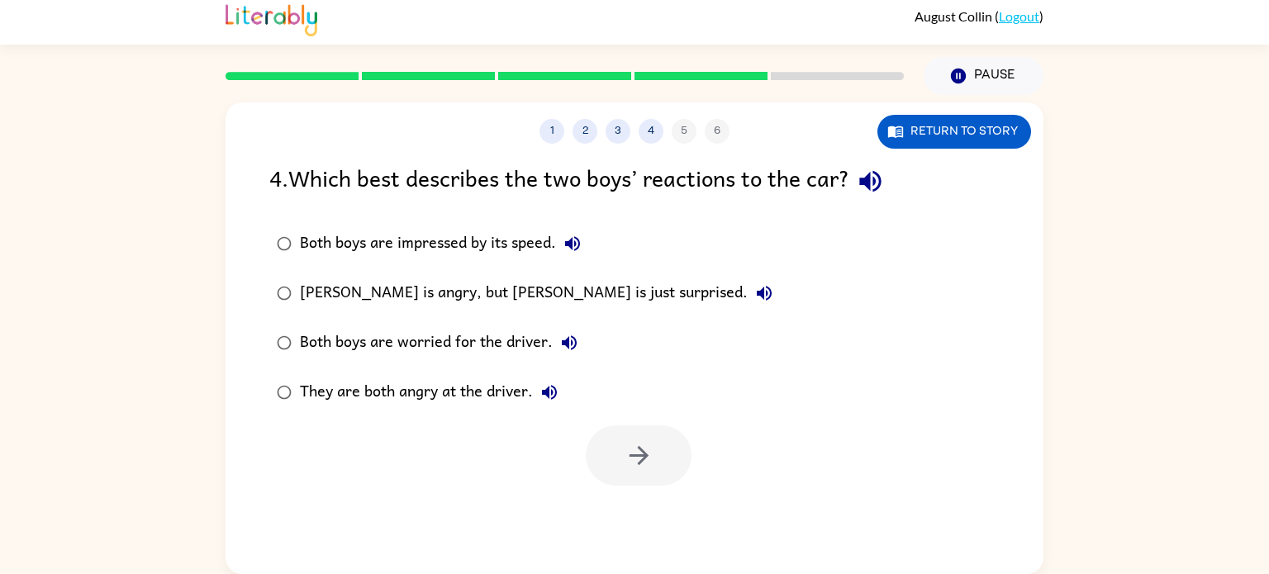
click at [531, 296] on div "[PERSON_NAME] is angry, but [PERSON_NAME] is just surprised." at bounding box center [540, 293] width 481 height 33
click at [639, 435] on button "button" at bounding box center [639, 456] width 106 height 60
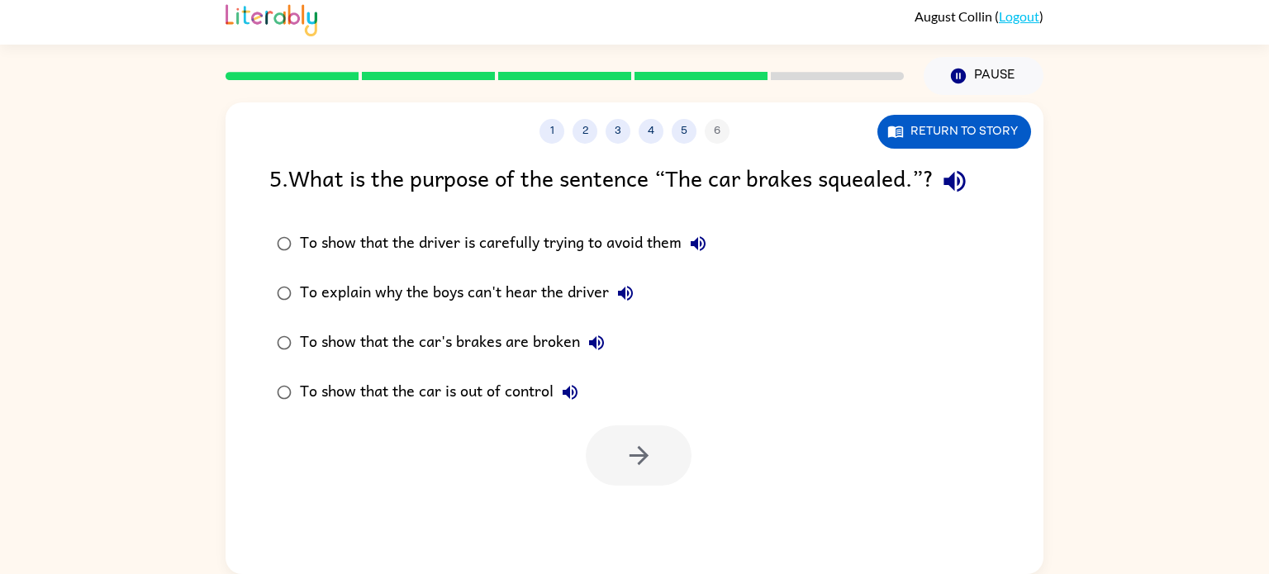
click at [557, 345] on div "To show that the car's brakes are broken" at bounding box center [456, 342] width 313 height 33
click at [639, 465] on icon "button" at bounding box center [639, 455] width 29 height 29
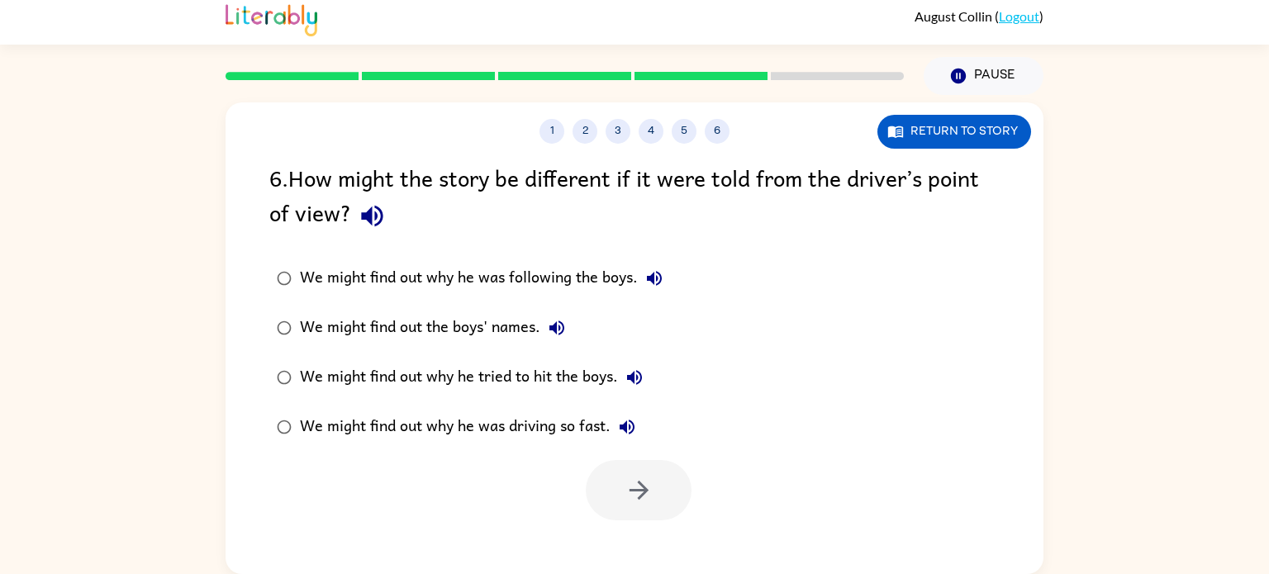
click at [555, 432] on div "We might find out why he was driving so fast." at bounding box center [472, 427] width 344 height 33
click at [628, 483] on icon "button" at bounding box center [639, 490] width 29 height 29
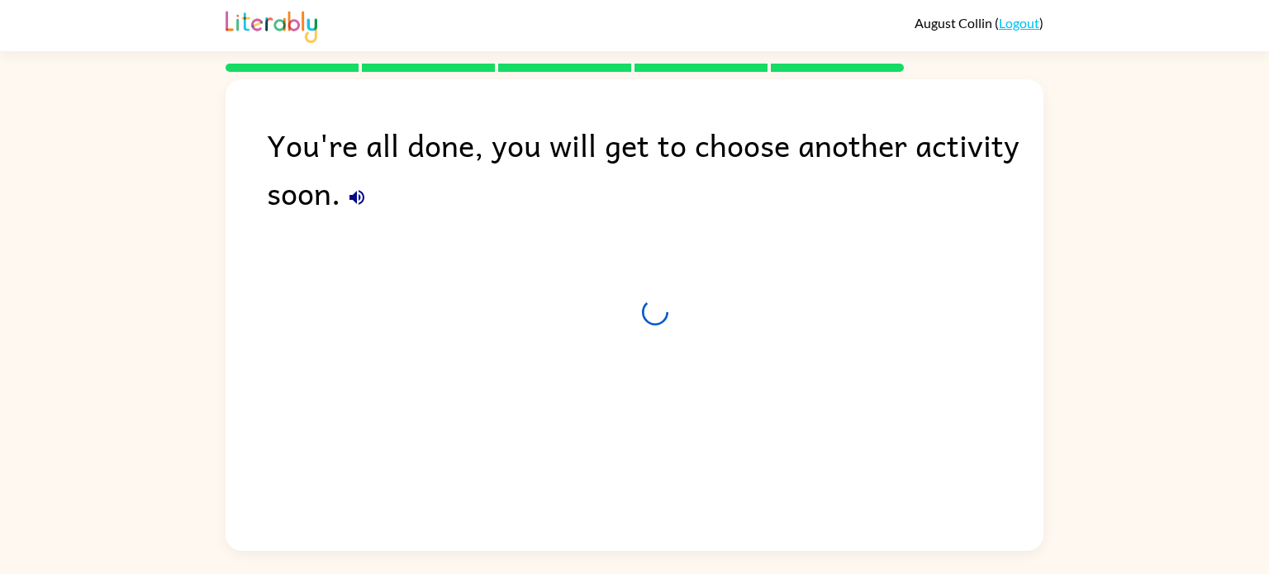
scroll to position [0, 0]
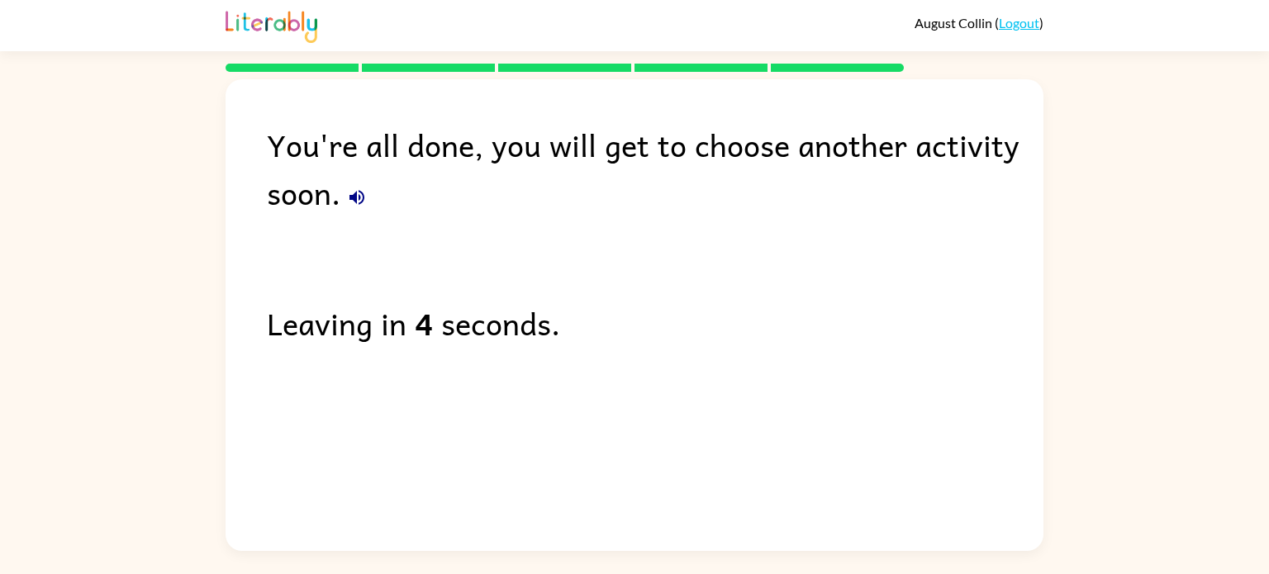
click at [588, 366] on div "You're all done, you will get to choose another activity soon. Leaving in 4 sec…" at bounding box center [635, 311] width 818 height 464
click at [588, 366] on div "You're all done, you will get to choose another activity soon. Leaving in 3 sec…" at bounding box center [635, 311] width 818 height 464
click at [588, 366] on div "You're all done, you will get to choose another activity soon. Leaving in 2 sec…" at bounding box center [635, 311] width 818 height 464
click at [588, 366] on div "You're all done, you will get to choose another activity soon. Leaving in 1 sec…" at bounding box center [635, 311] width 818 height 464
